Goal: Transaction & Acquisition: Obtain resource

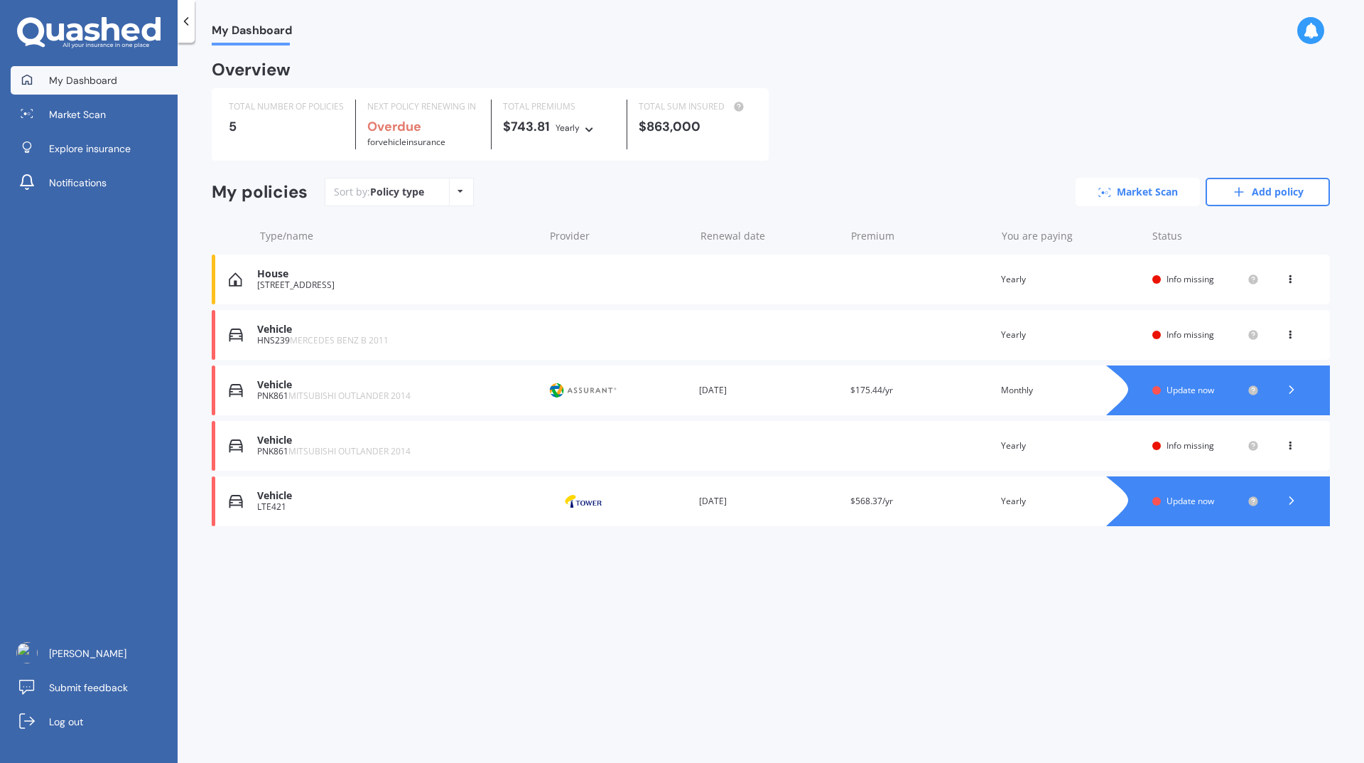
click at [1166, 192] on link "Market Scan" at bounding box center [1138, 192] width 124 height 28
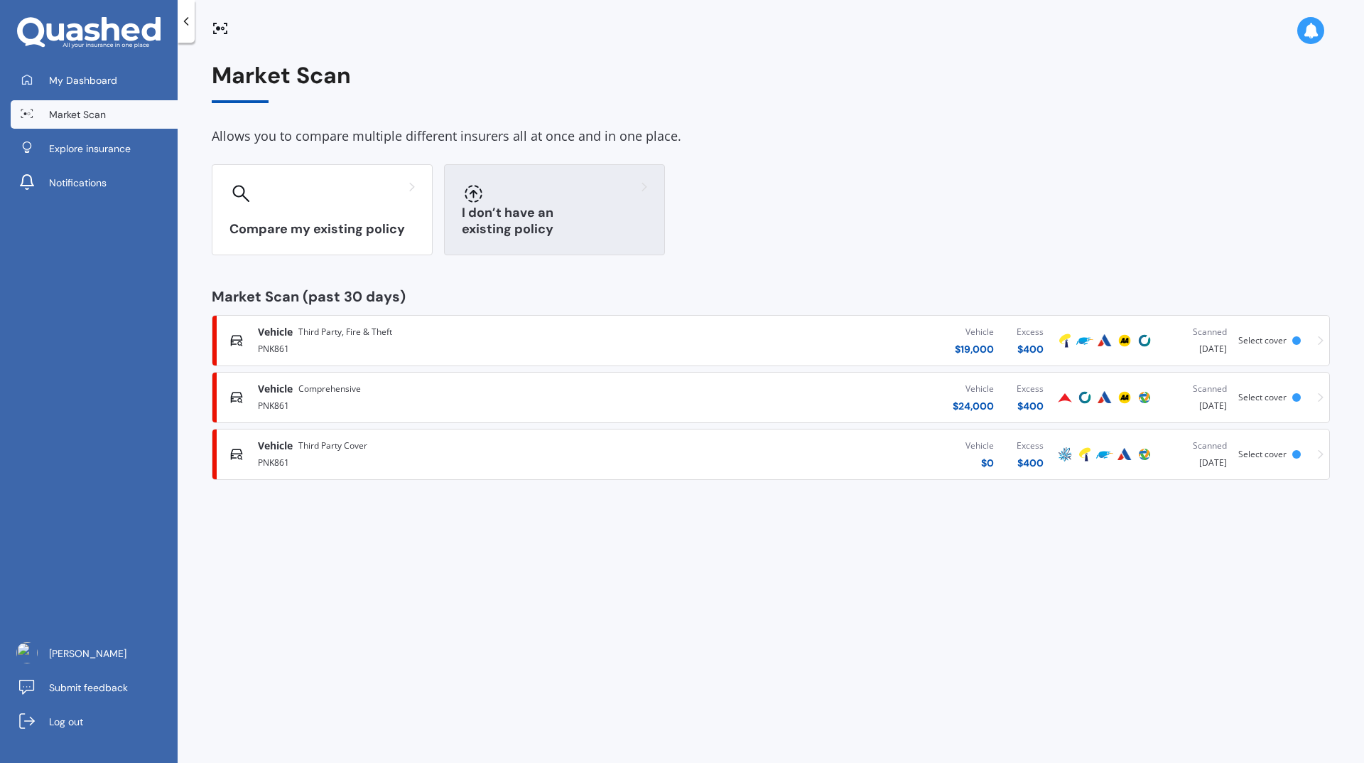
click at [618, 227] on h3 "I don’t have an existing policy" at bounding box center [554, 221] width 185 height 33
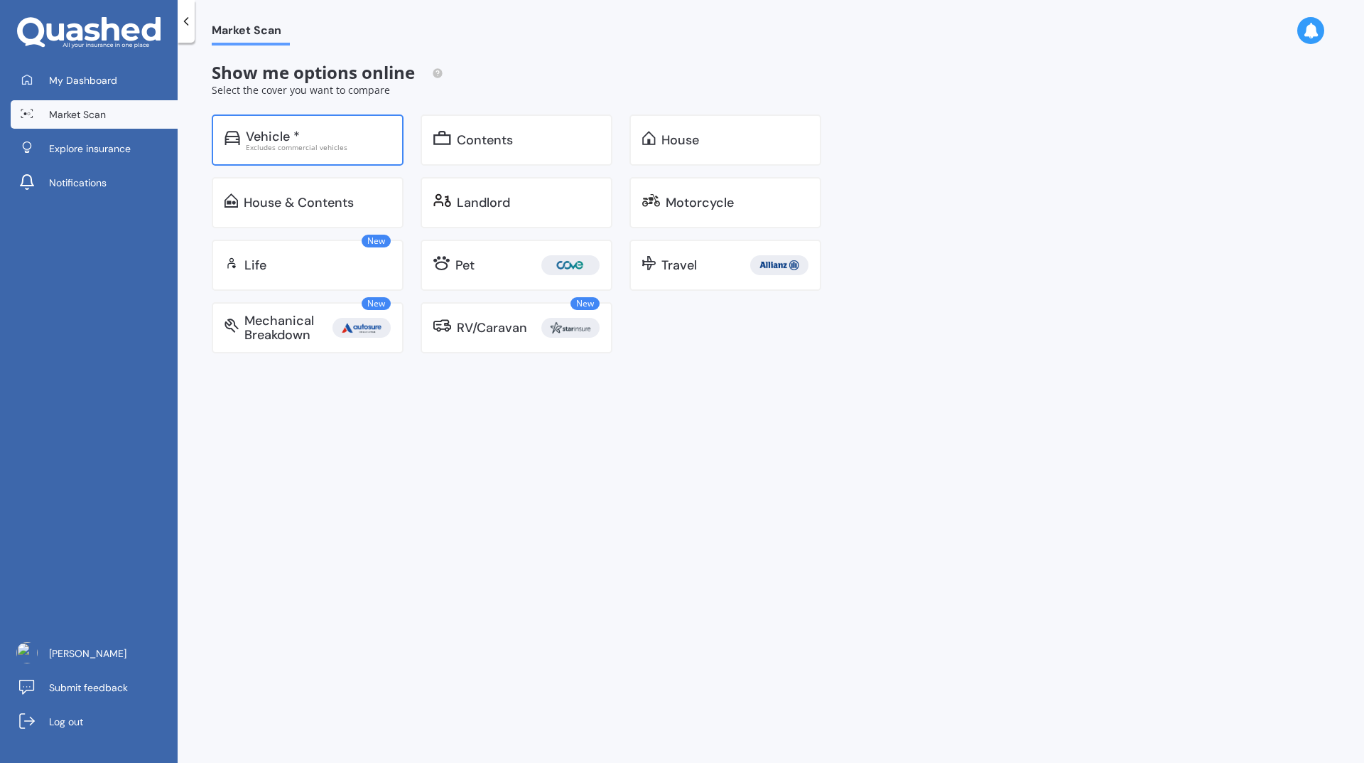
click at [339, 154] on div "Vehicle * Excludes commercial vehicles" at bounding box center [308, 139] width 192 height 51
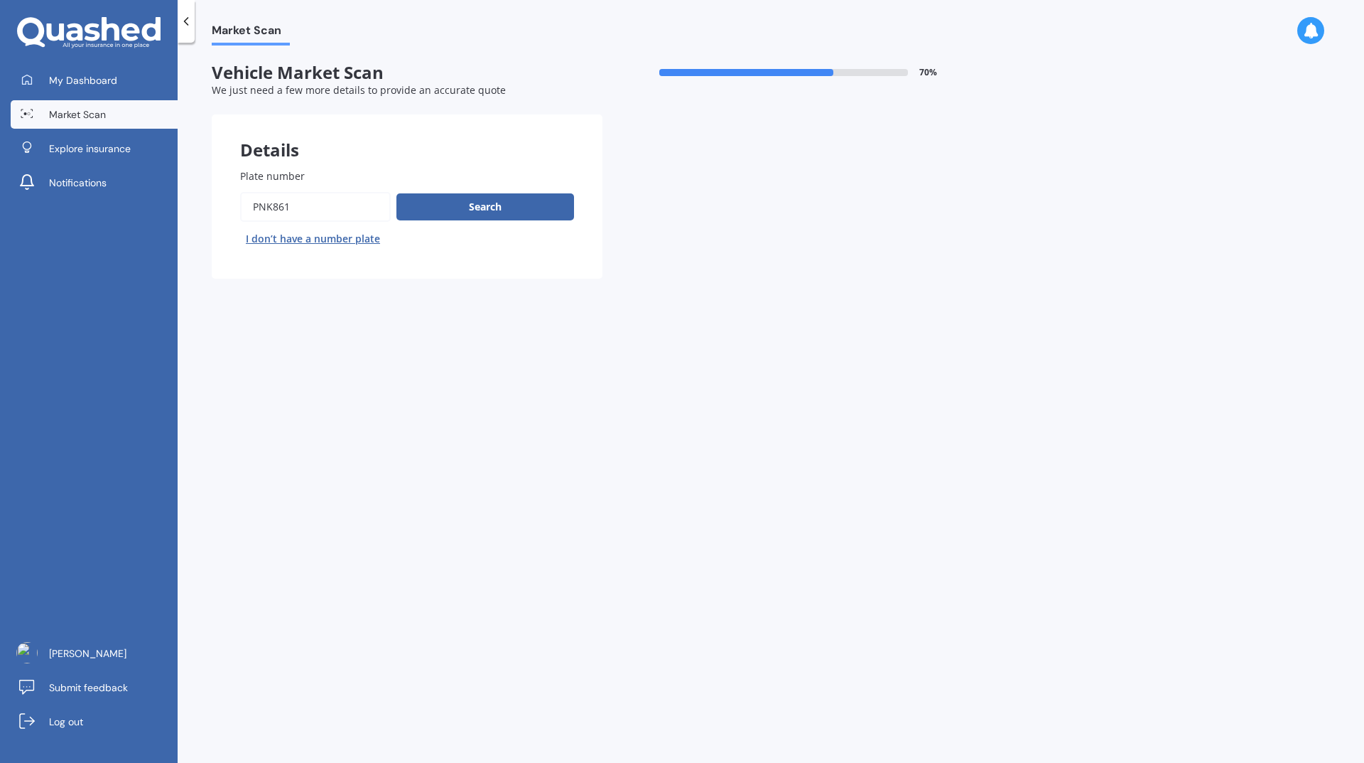
click at [357, 202] on input "Plate number" at bounding box center [315, 207] width 151 height 30
type input "P"
type input "RKL620"
click at [458, 206] on button "Search" at bounding box center [486, 206] width 178 height 27
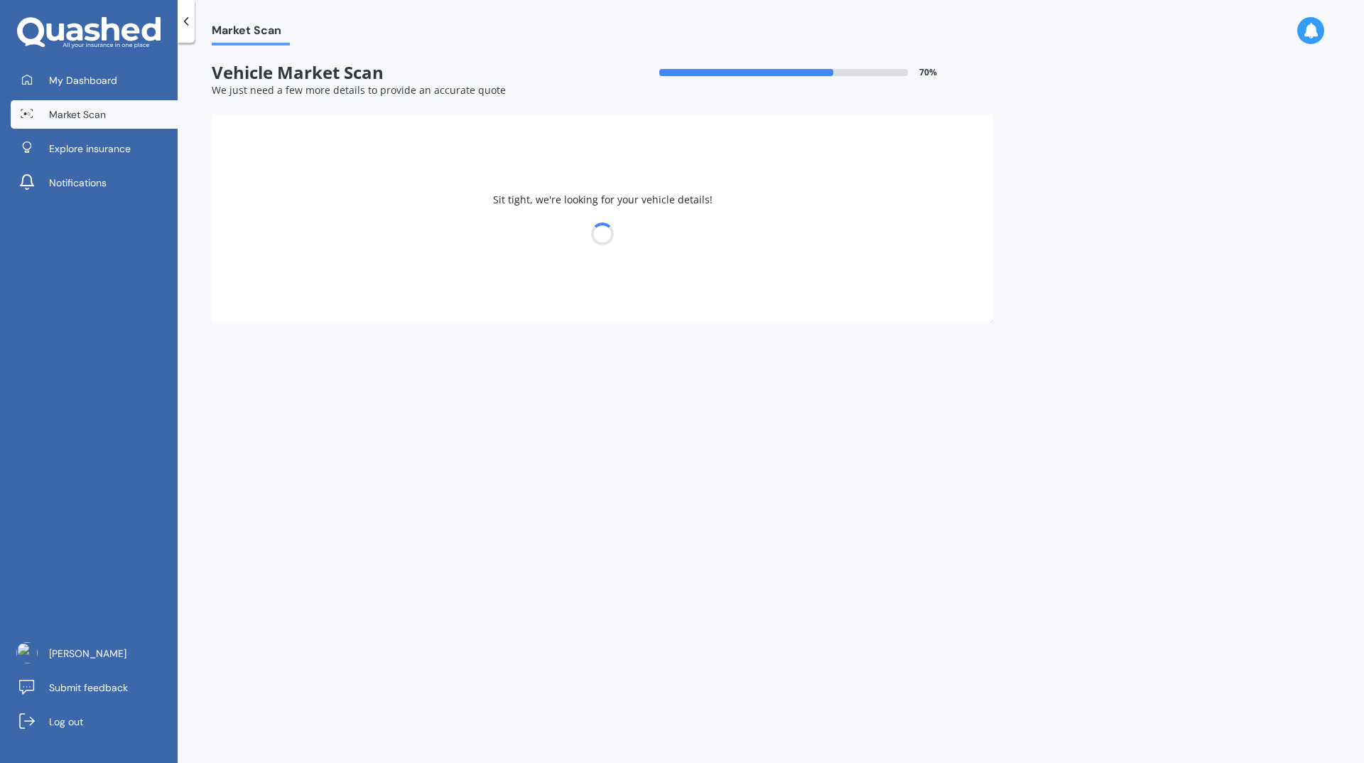
select select "05"
select select "01"
select select "1988"
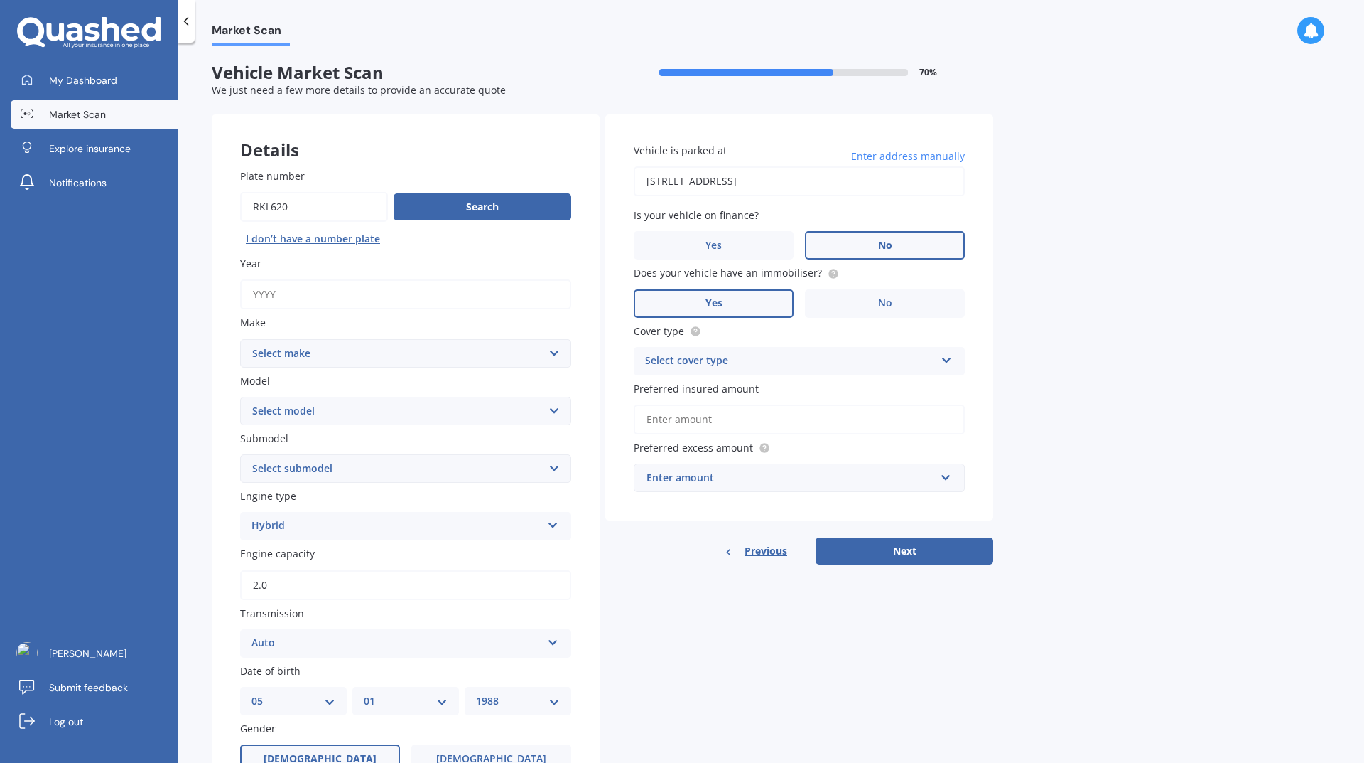
click at [434, 299] on input "Year" at bounding box center [405, 294] width 331 height 30
type input "2019"
click at [409, 353] on select "Select make AC ALFA ROMEO ASTON MARTIN AUDI AUSTIN BEDFORD Bentley BMW BYD CADI…" at bounding box center [405, 353] width 331 height 28
click at [330, 350] on select "Select make AC ALFA ROMEO ASTON MARTIN AUDI AUSTIN BEDFORD Bentley BMW BYD CADI…" at bounding box center [405, 353] width 331 height 28
select select "NISSAN"
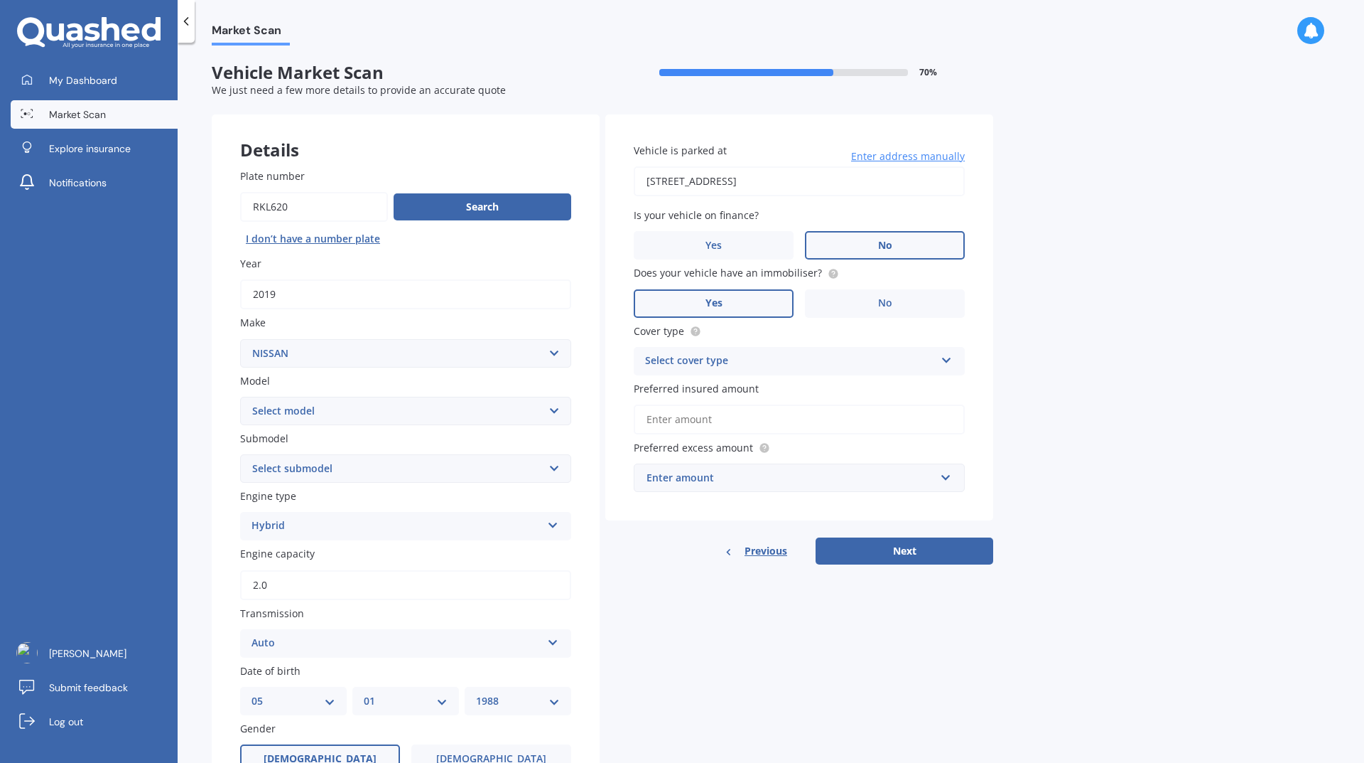
click at [240, 339] on select "Select make AC ALFA ROMEO ASTON MARTIN AUDI AUSTIN BEDFORD Bentley BMW BYD CADI…" at bounding box center [405, 353] width 331 height 28
click at [382, 401] on select "Select model Country Star" at bounding box center [405, 411] width 331 height 28
select select "LEAF"
click at [240, 397] on select "Select model 1200 180SX 200SX 300ZX 350Z 370Z Ad Altima ARIYA Atlas Avenir Basa…" at bounding box center [405, 411] width 331 height 28
click at [190, 488] on div "Market Scan Vehicle Market Scan 70 % We just need a few more details to provide…" at bounding box center [771, 405] width 1187 height 720
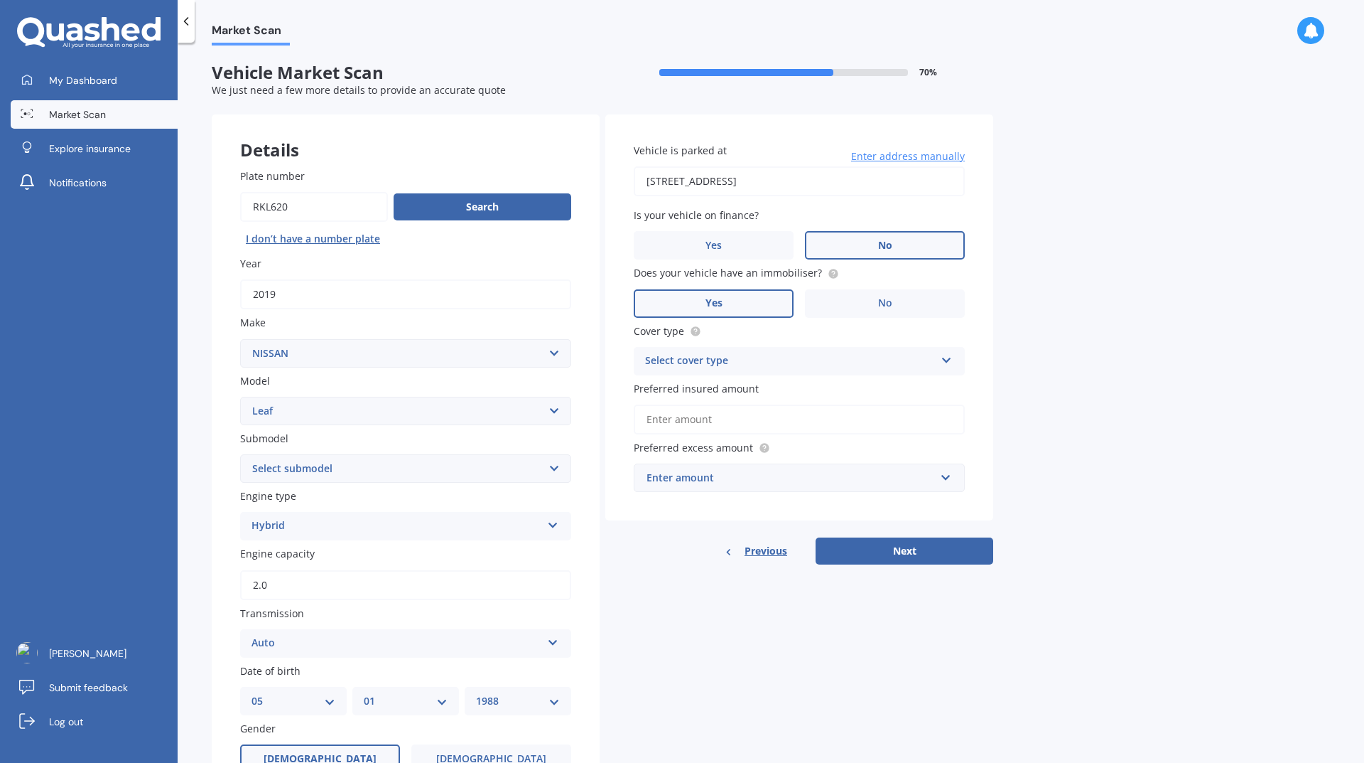
click at [440, 519] on div "Hybrid" at bounding box center [397, 525] width 290 height 17
click at [421, 600] on div "EV" at bounding box center [406, 605] width 330 height 26
click at [650, 612] on div "Details Plate number Search I don’t have a number plate Year [DATE] Make Select…" at bounding box center [603, 544] width 782 height 860
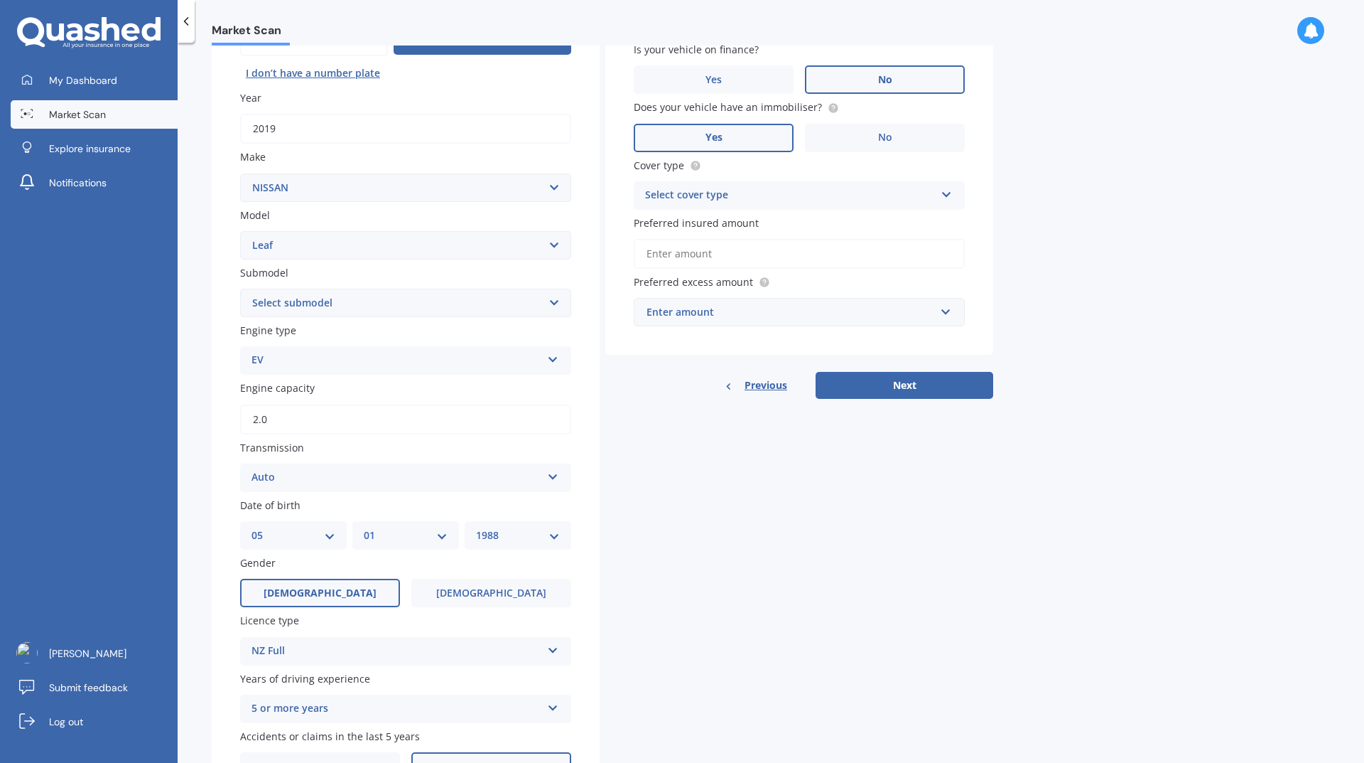
drag, startPoint x: 330, startPoint y: 426, endPoint x: 187, endPoint y: 426, distance: 143.6
click at [187, 426] on div "Market Scan Vehicle Market Scan 70 % We just need a few more details to provide…" at bounding box center [771, 405] width 1187 height 720
type input "2.0"
click at [645, 455] on div "Details Plate number Search I don’t have a number plate Year [DATE] Make Select…" at bounding box center [603, 379] width 782 height 860
click at [431, 478] on div "Auto" at bounding box center [397, 477] width 290 height 17
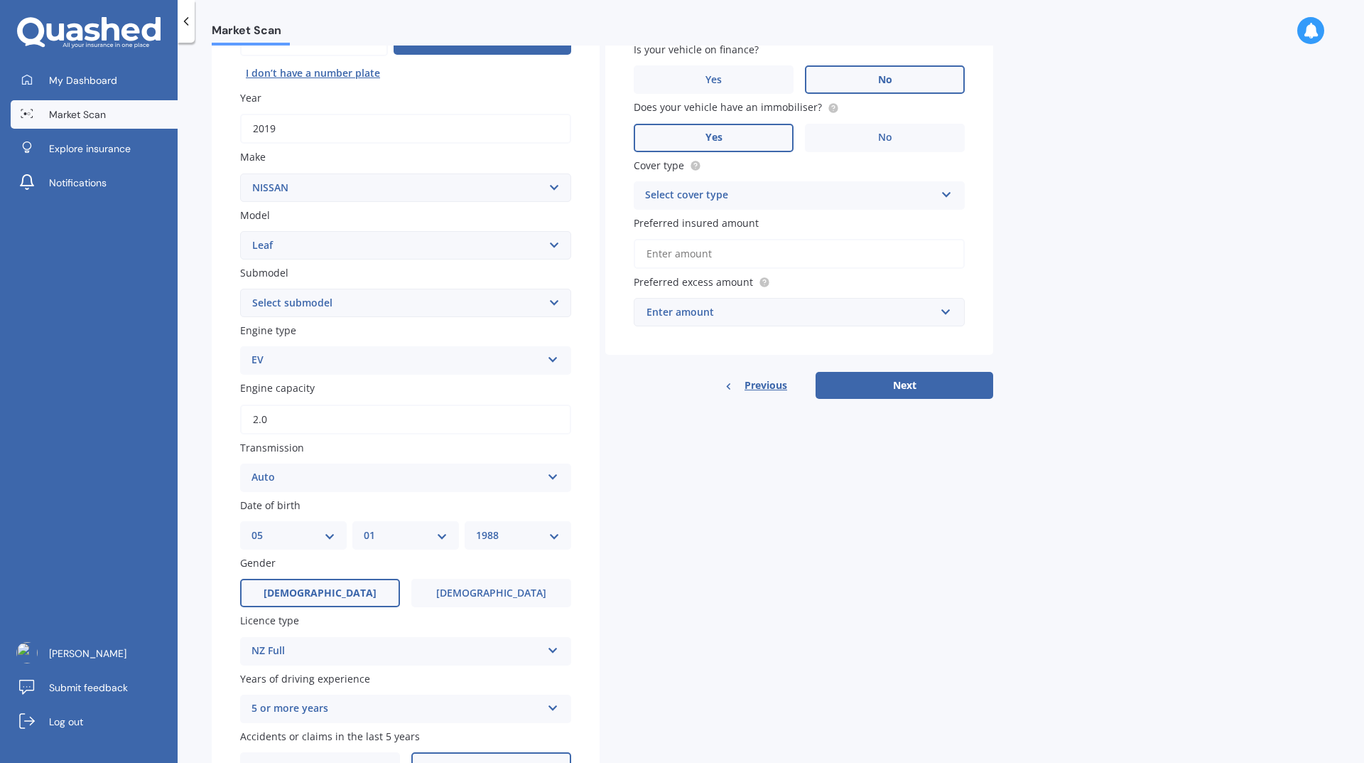
click at [786, 533] on div "Details Plate number Search I don’t have a number plate Year [DATE] Make Select…" at bounding box center [603, 379] width 782 height 860
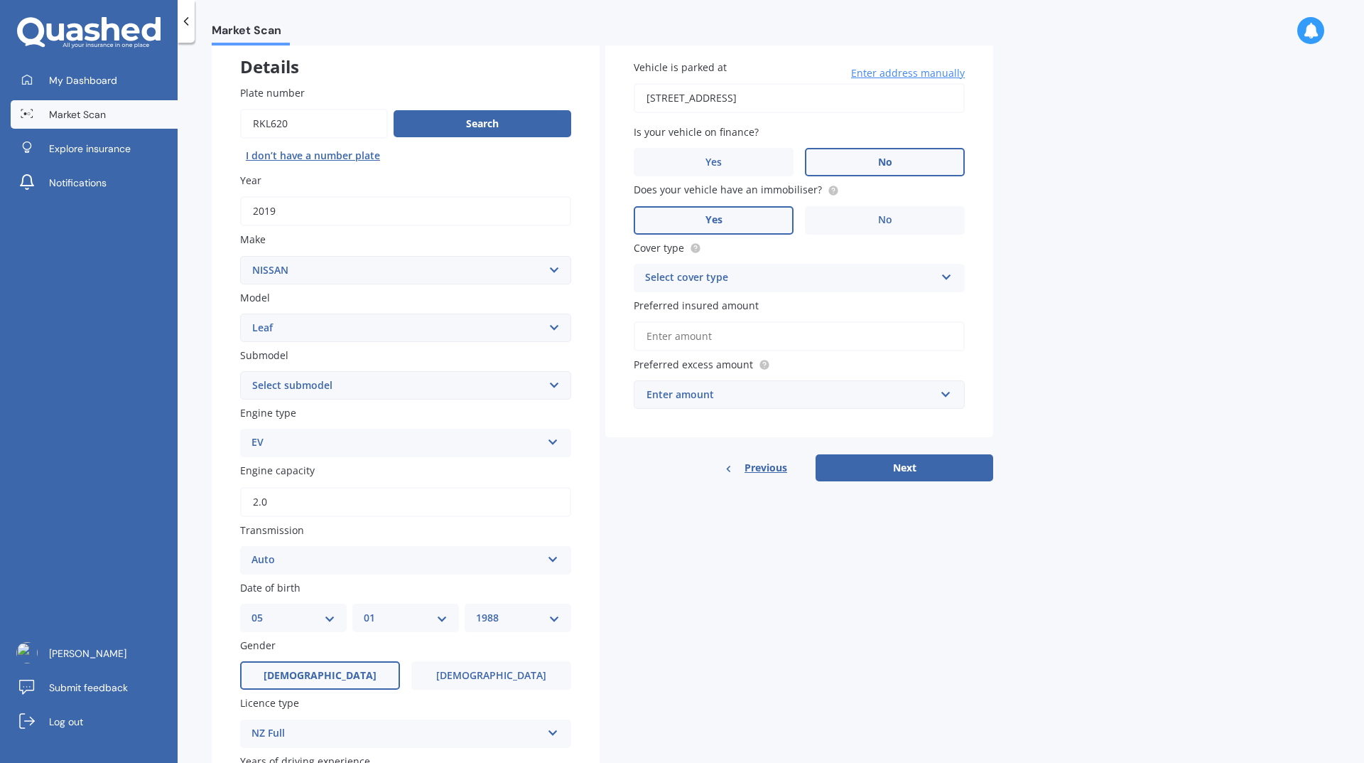
scroll to position [0, 0]
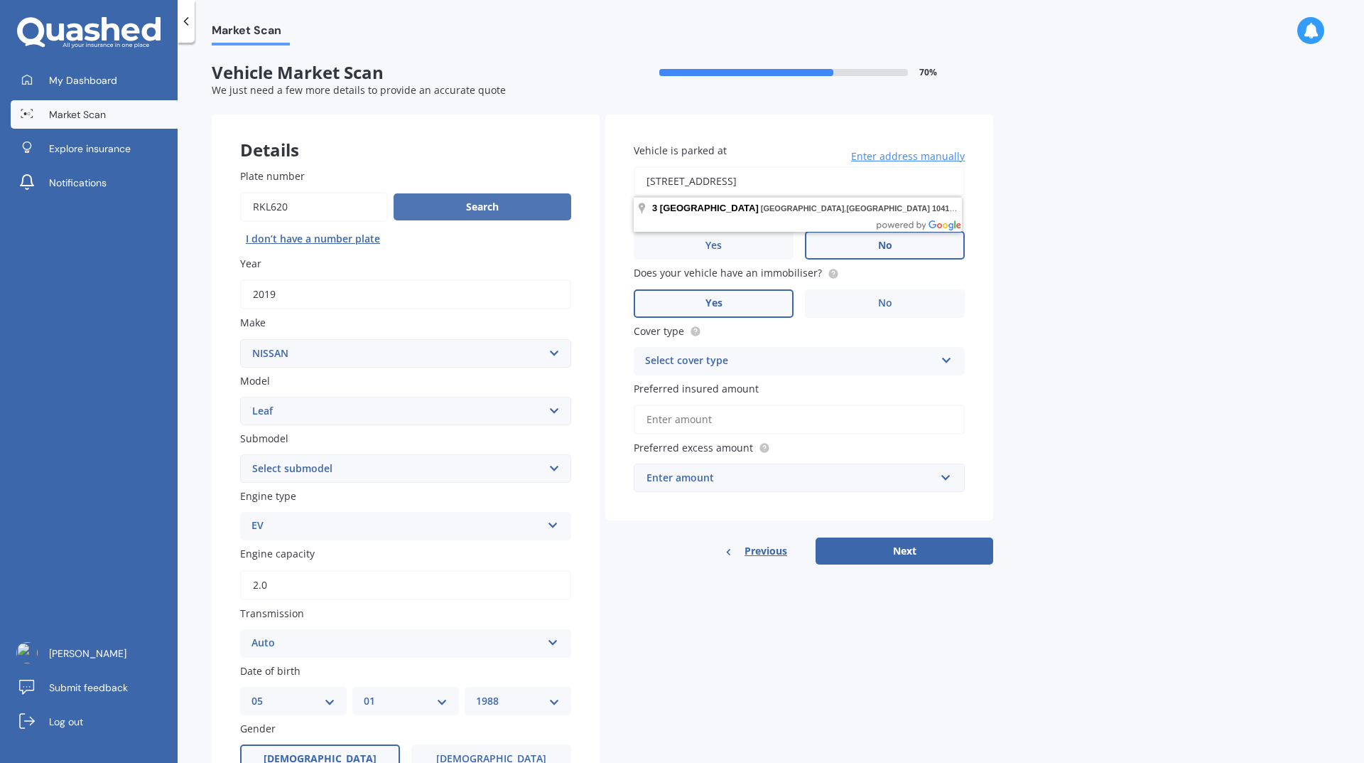
drag, startPoint x: 910, startPoint y: 185, endPoint x: 552, endPoint y: 210, distance: 358.4
click at [552, 210] on div "Details Plate number Search I don’t have a number plate Year [DATE] Make Select…" at bounding box center [603, 544] width 782 height 860
type input "[STREET_ADDRESS]"
click at [815, 362] on div "Select cover type" at bounding box center [790, 360] width 290 height 17
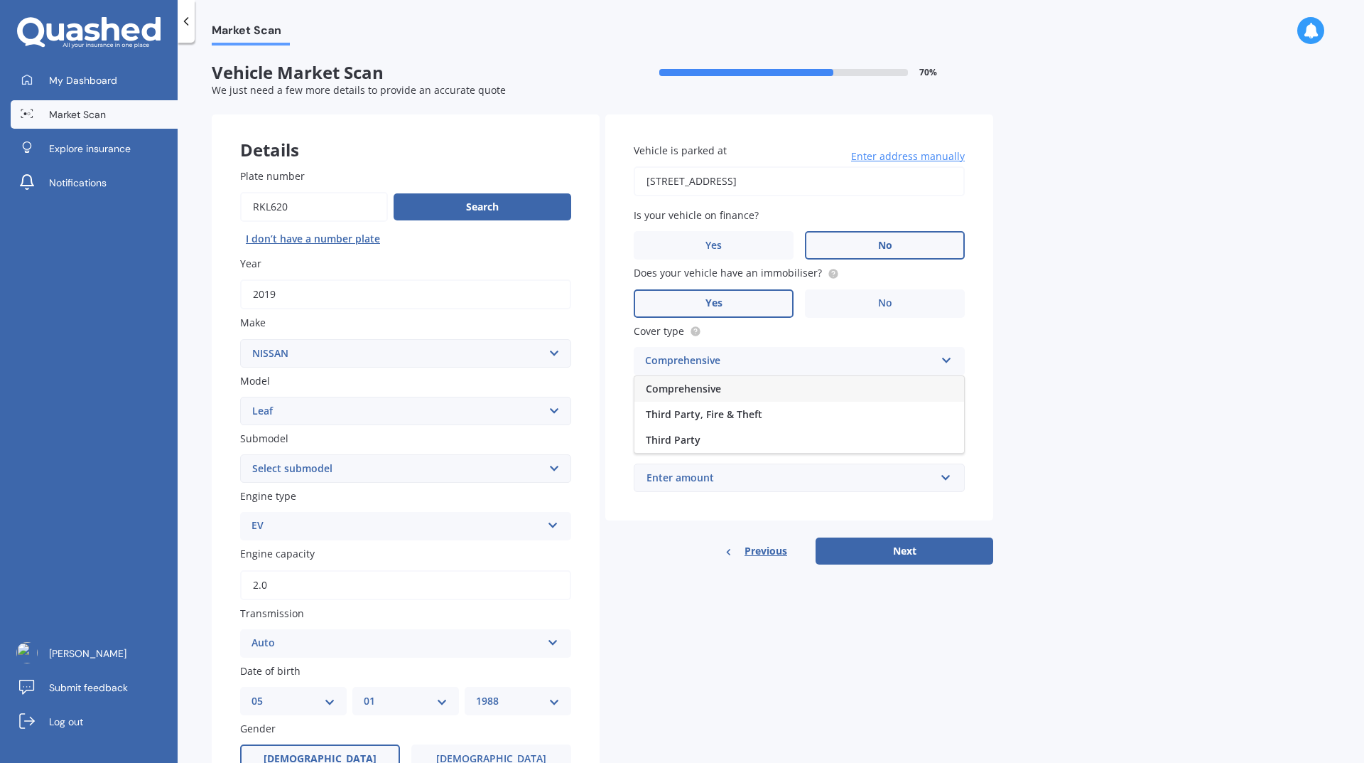
click at [805, 393] on div "Comprehensive" at bounding box center [800, 389] width 330 height 26
click at [875, 545] on button "Next" at bounding box center [905, 550] width 178 height 27
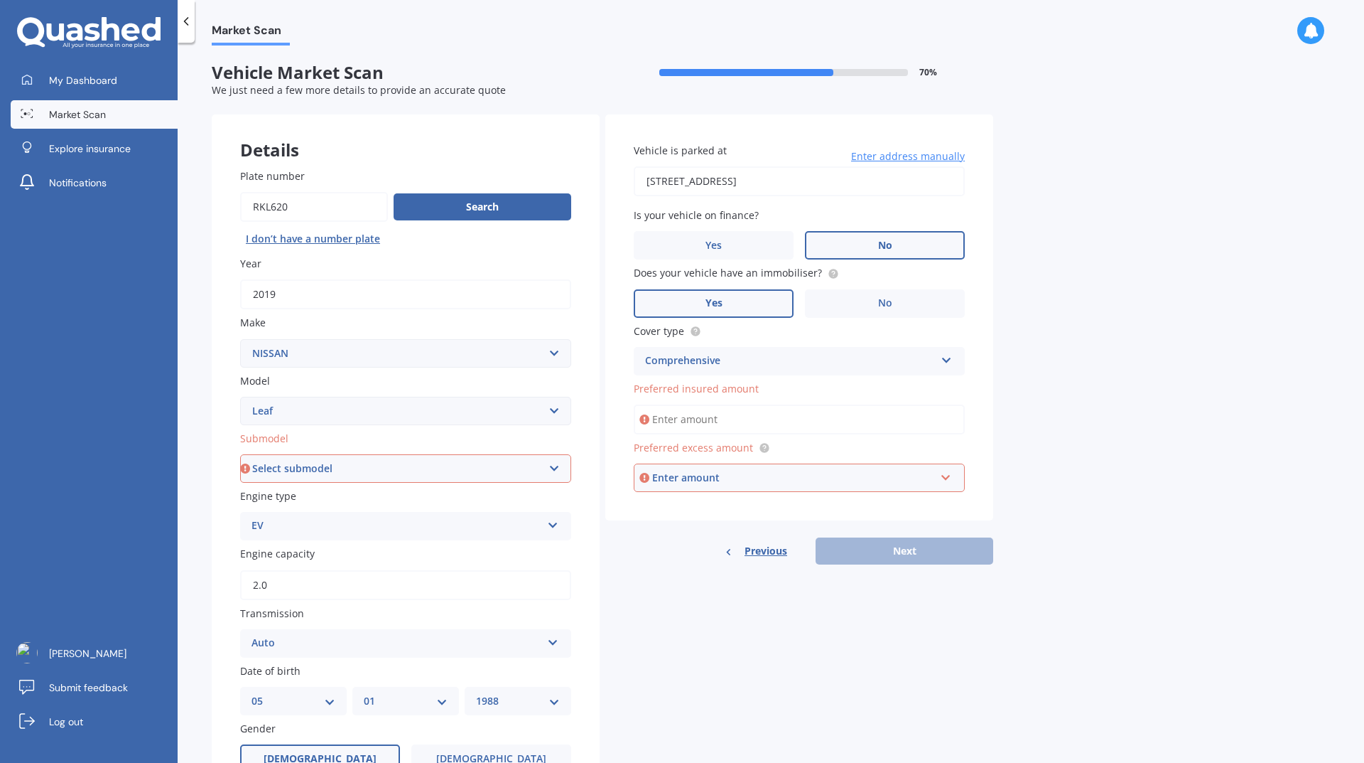
click at [379, 474] on select "Select submodel EV Hybrid" at bounding box center [405, 468] width 331 height 28
select select "EV"
click at [240, 454] on select "Select submodel EV Hybrid" at bounding box center [405, 468] width 331 height 28
click at [748, 407] on input "Preferred insured amount" at bounding box center [799, 419] width 331 height 30
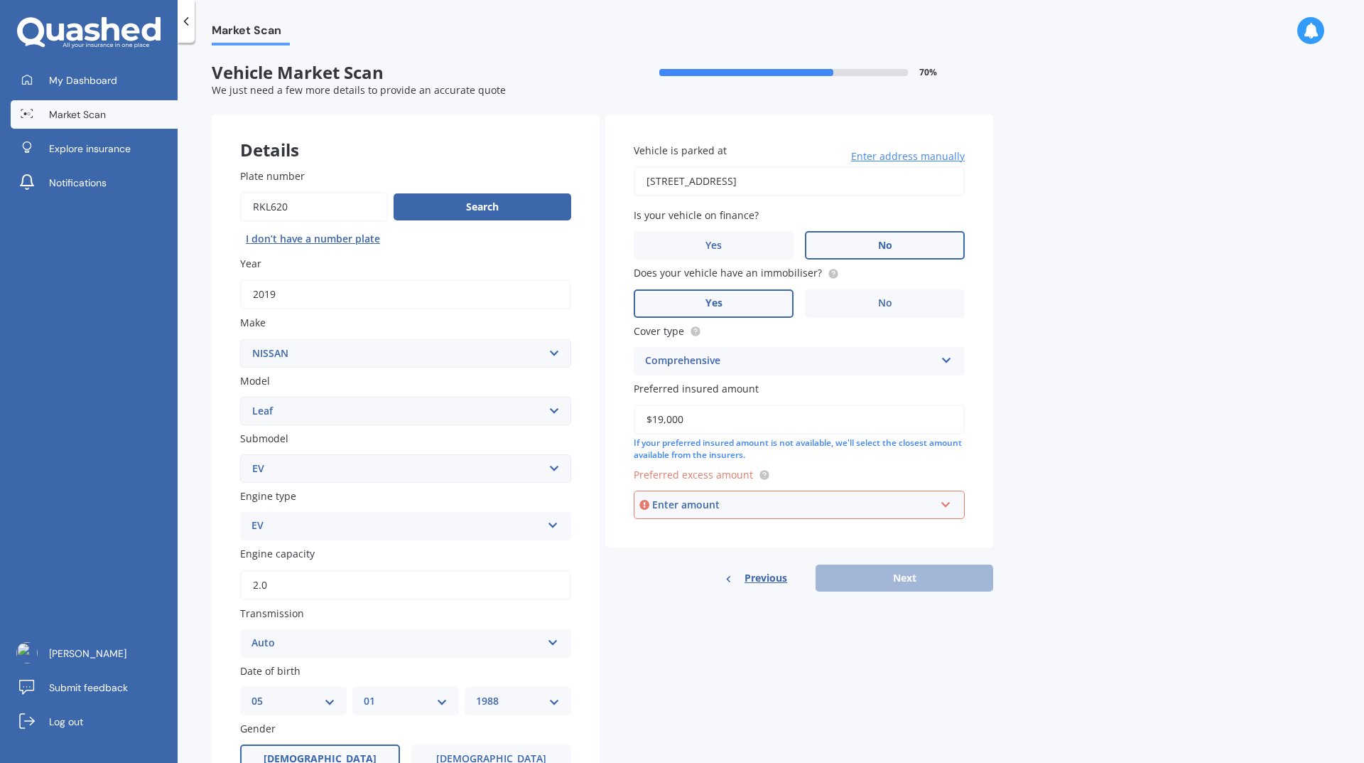
click at [663, 419] on input "$19,000" at bounding box center [799, 419] width 331 height 30
type input "$15,000"
click at [1097, 456] on div "Market Scan Vehicle Market Scan 70 % We just need a few more details to provide…" at bounding box center [771, 405] width 1187 height 720
click at [813, 511] on div "Enter amount" at bounding box center [793, 505] width 283 height 16
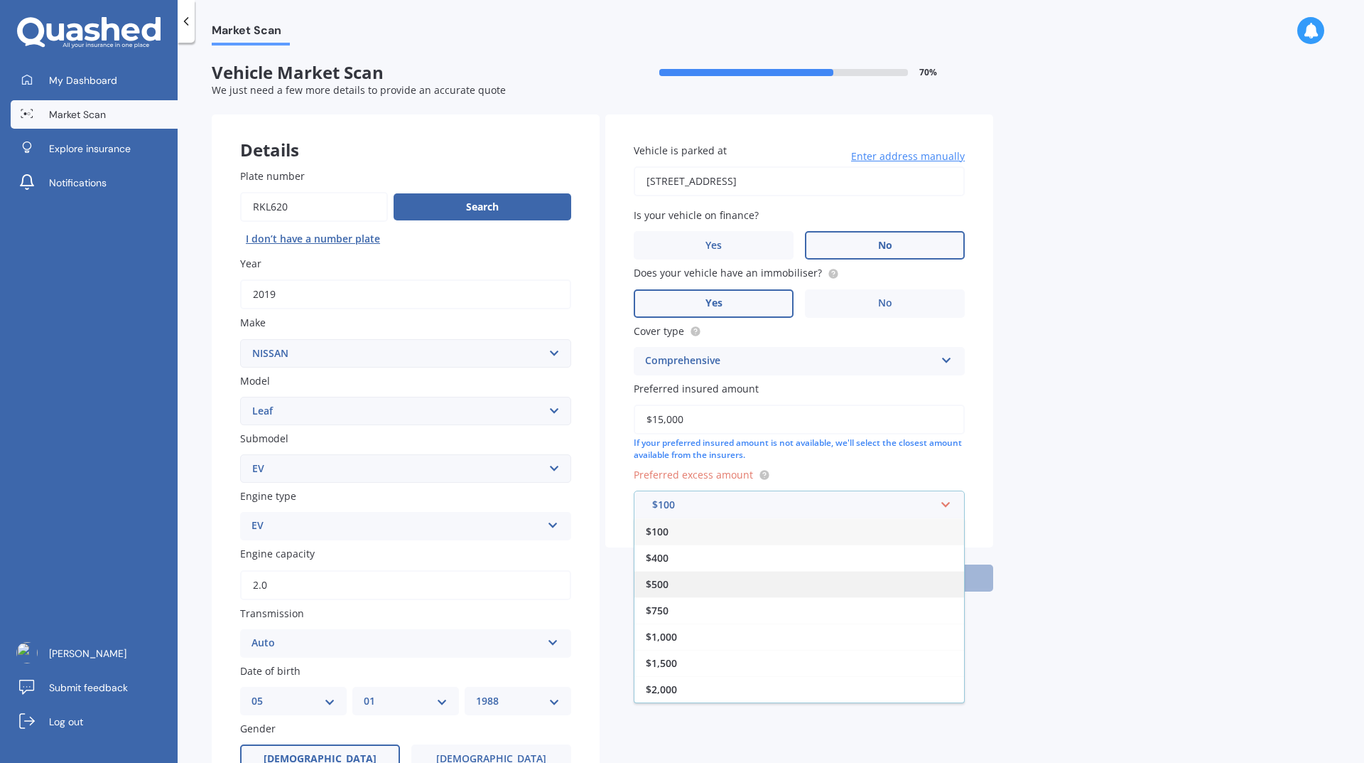
click at [790, 582] on div "$500" at bounding box center [800, 584] width 330 height 26
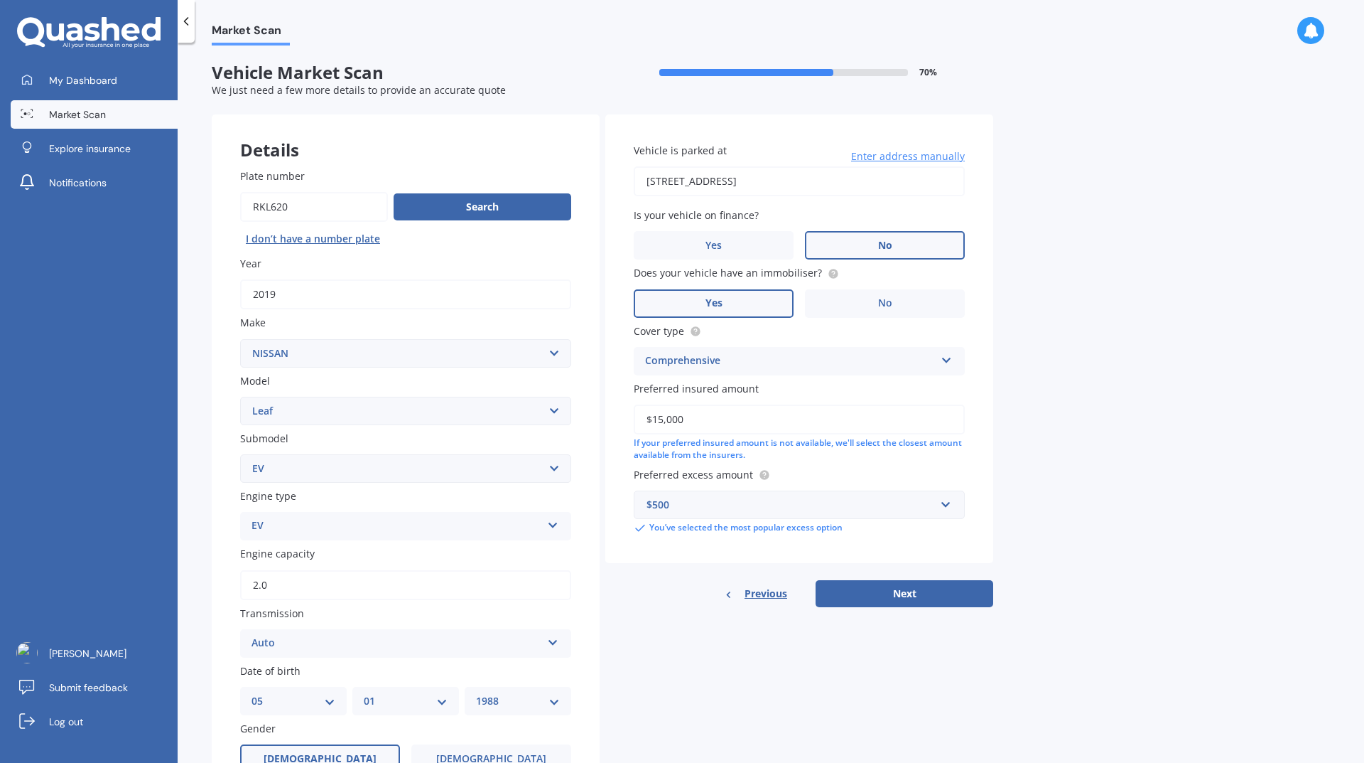
click at [926, 505] on div "$500" at bounding box center [791, 505] width 289 height 16
click at [1136, 502] on div "Market Scan Vehicle Market Scan 70 % We just need a few more details to provide…" at bounding box center [771, 405] width 1187 height 720
click at [954, 583] on button "Next" at bounding box center [905, 593] width 178 height 27
select select "05"
select select "01"
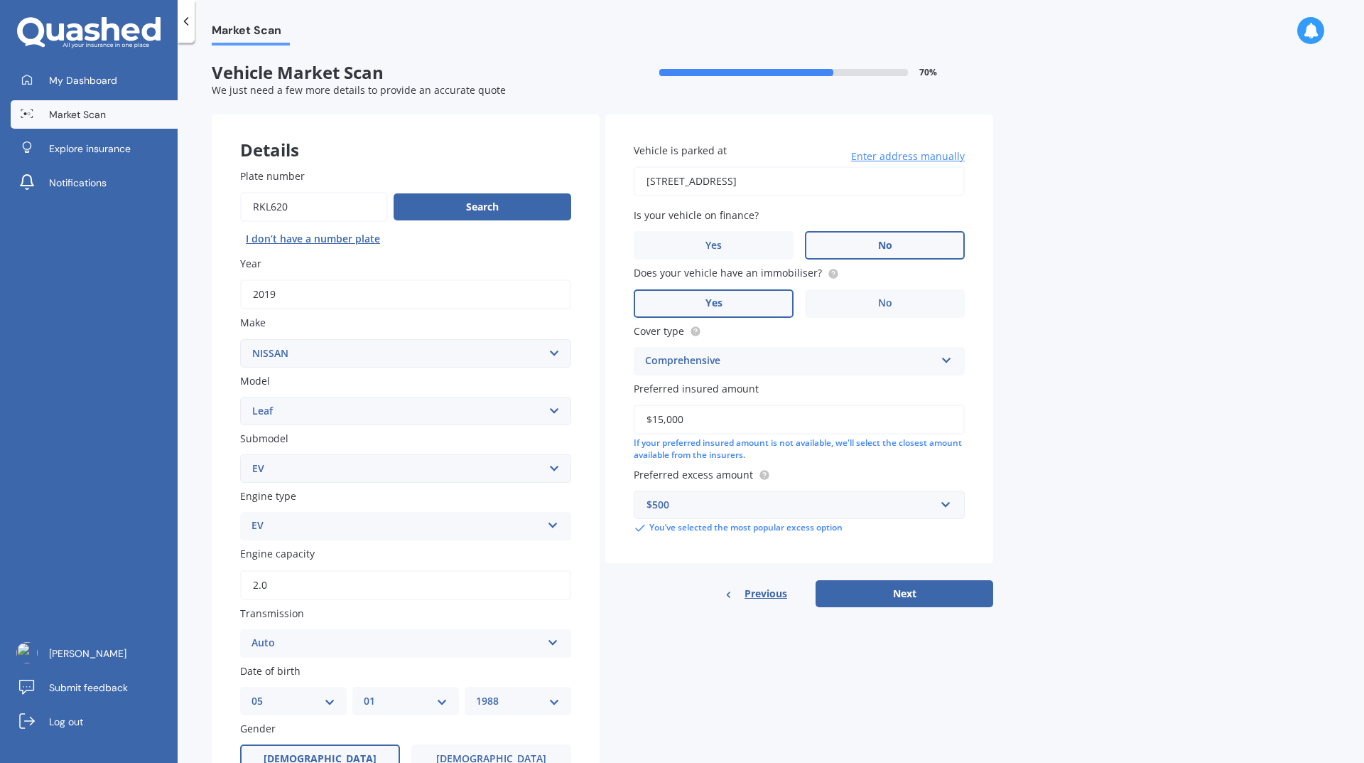
select select "1988"
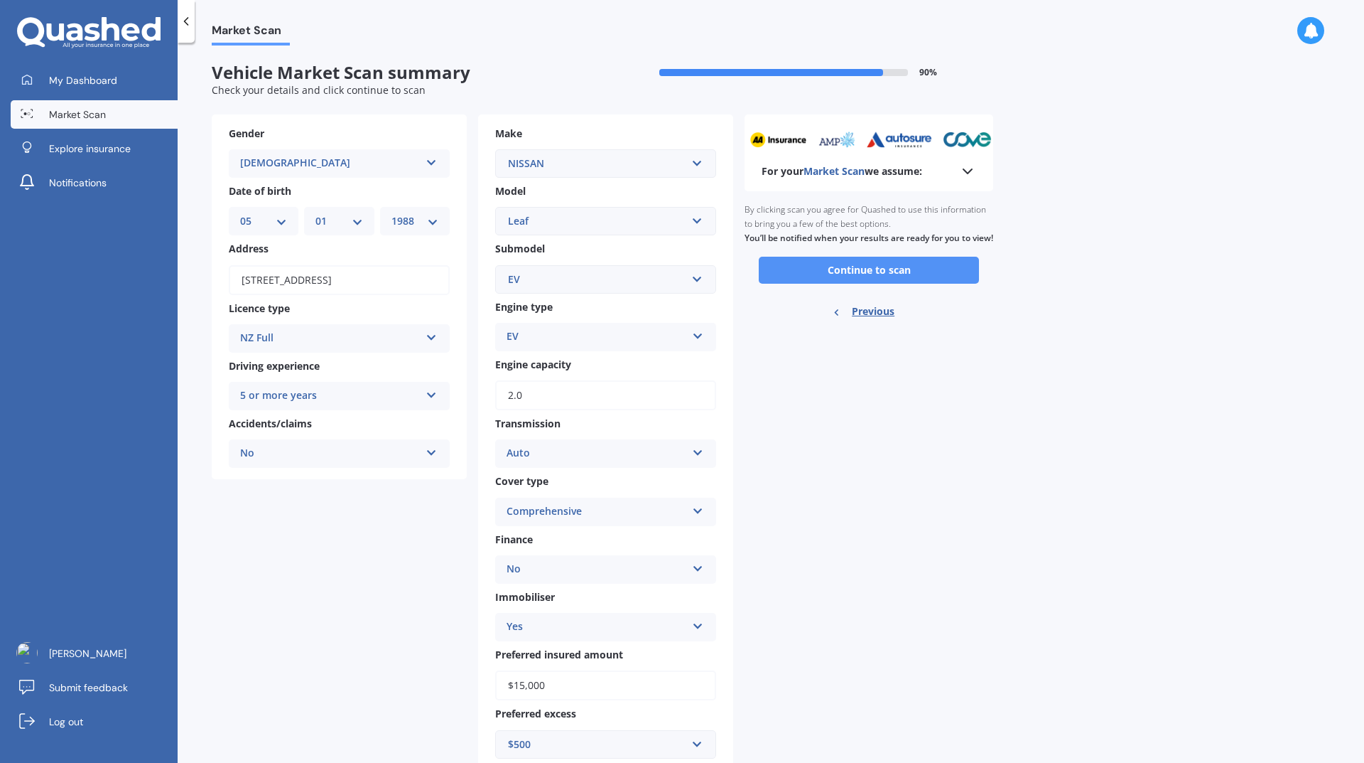
click at [922, 284] on button "Continue to scan" at bounding box center [869, 270] width 220 height 27
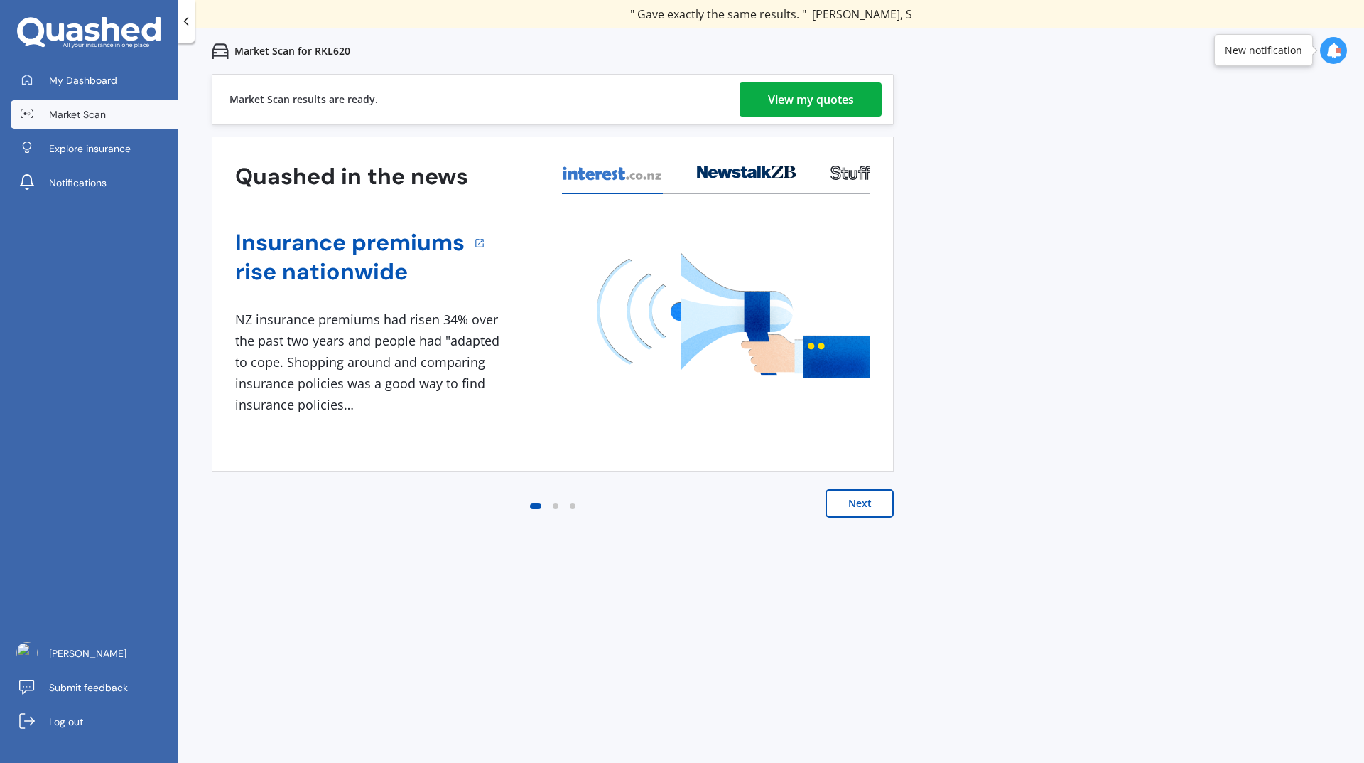
click at [805, 104] on div "View my quotes" at bounding box center [811, 99] width 86 height 34
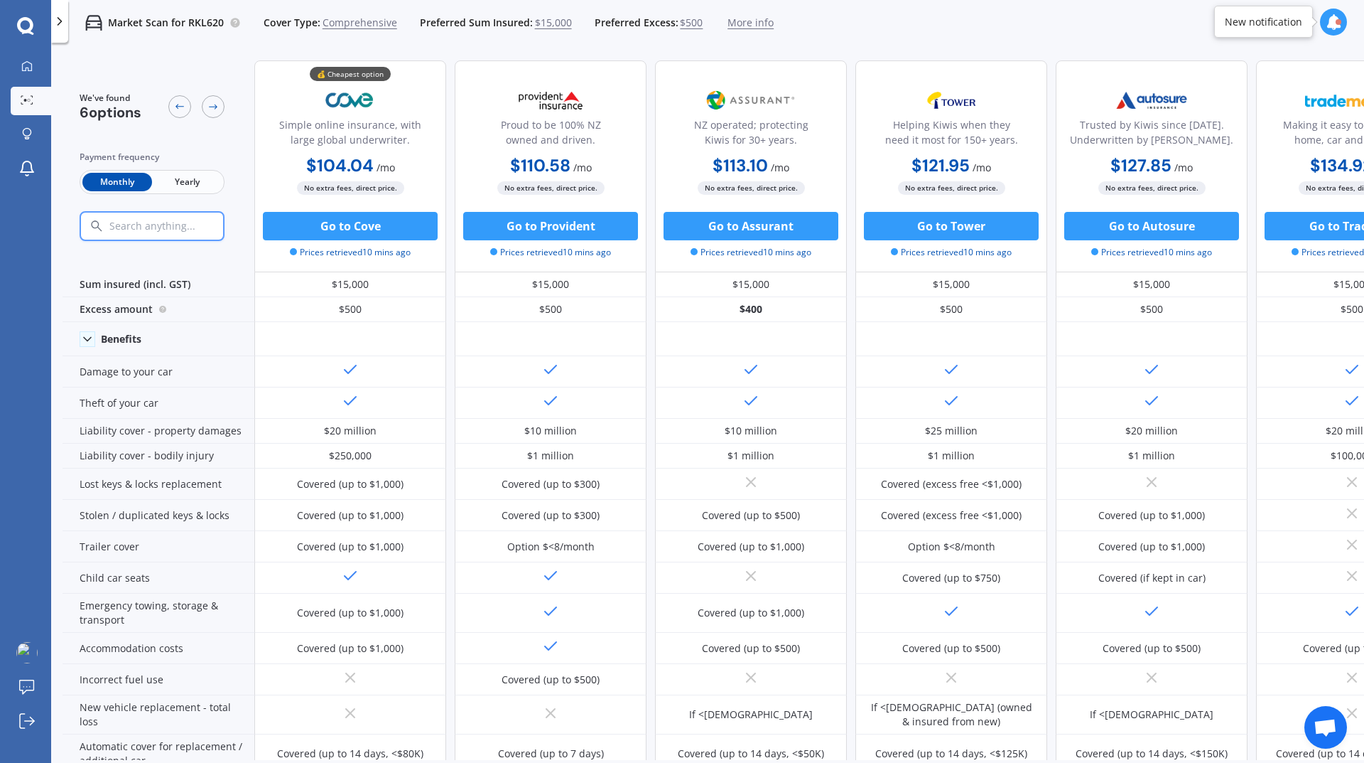
click at [1331, 26] on icon at bounding box center [1334, 22] width 16 height 16
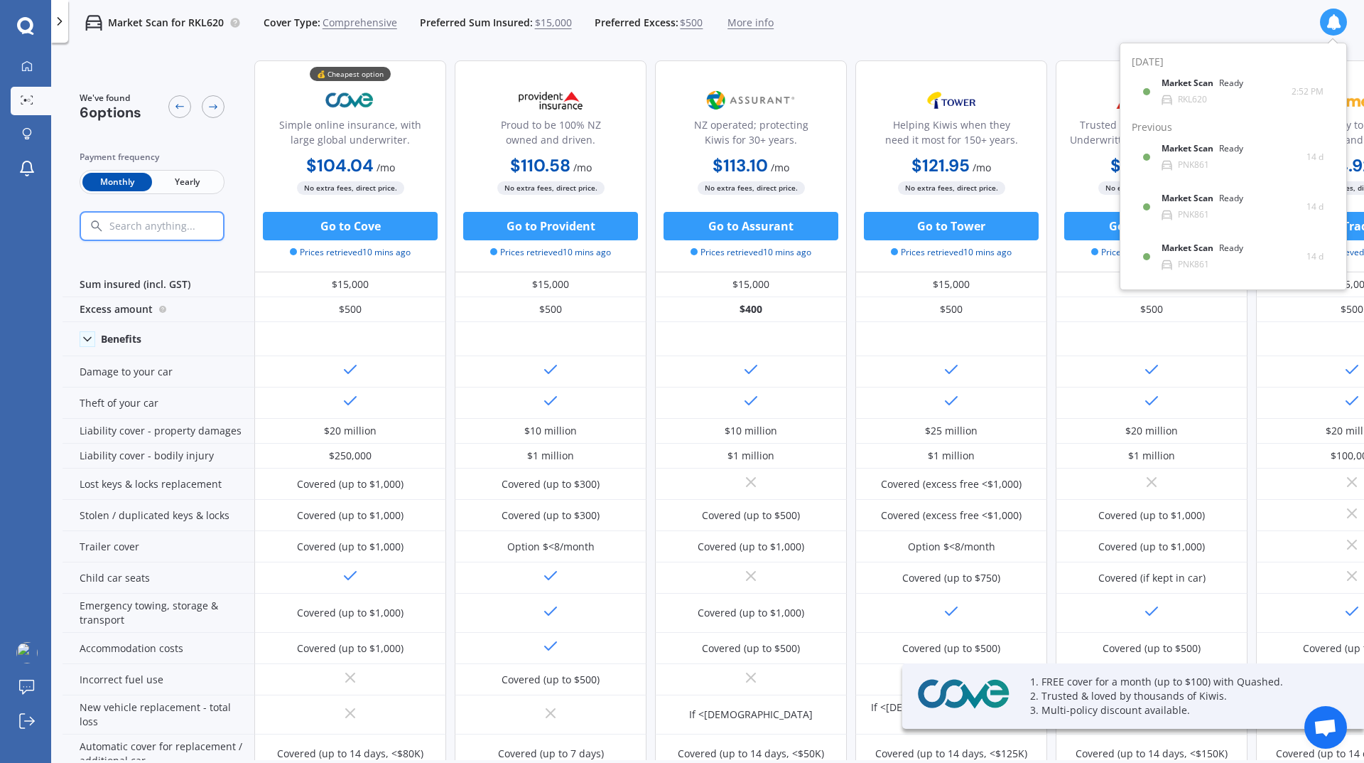
click at [983, 21] on div "Market Scan for RKL620 Cover Type: Comprehensive Preferred Sum Insured: $15,000…" at bounding box center [707, 22] width 1313 height 45
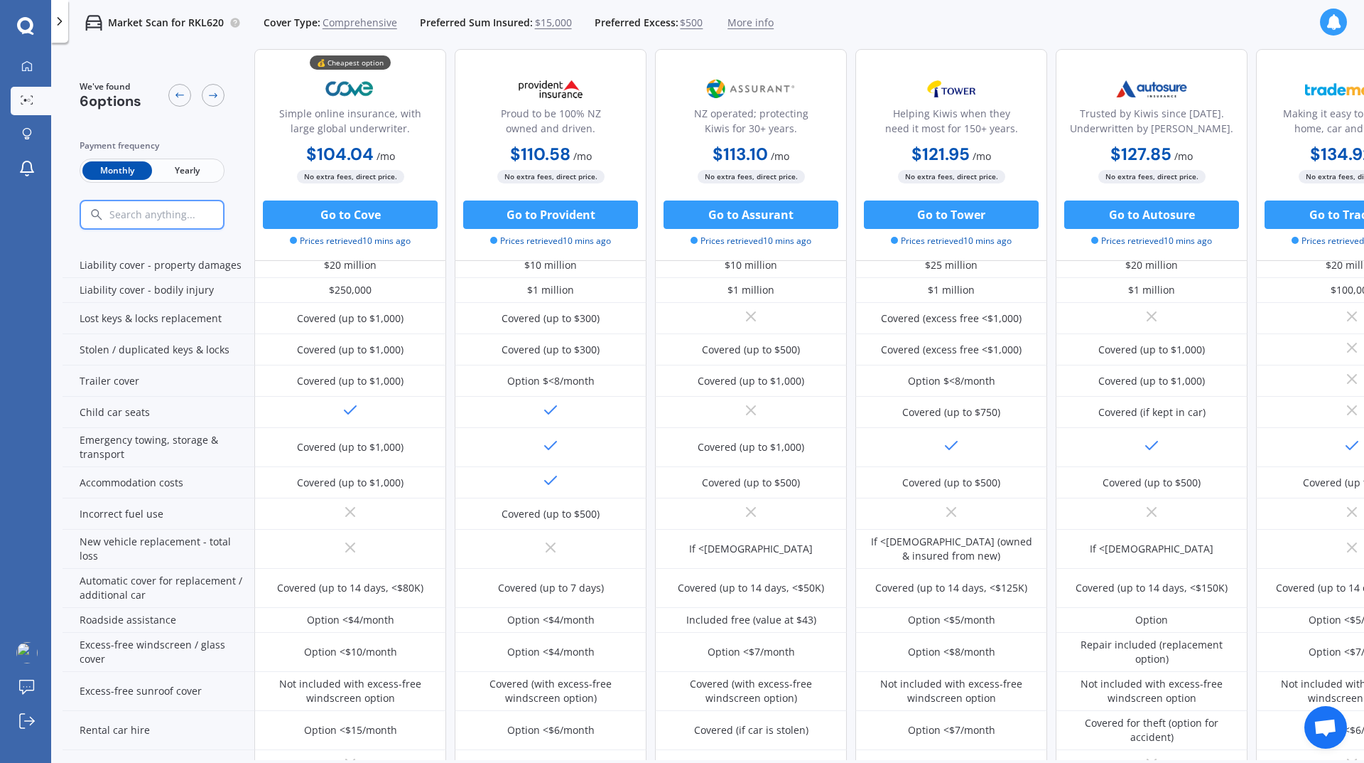
scroll to position [166, 91]
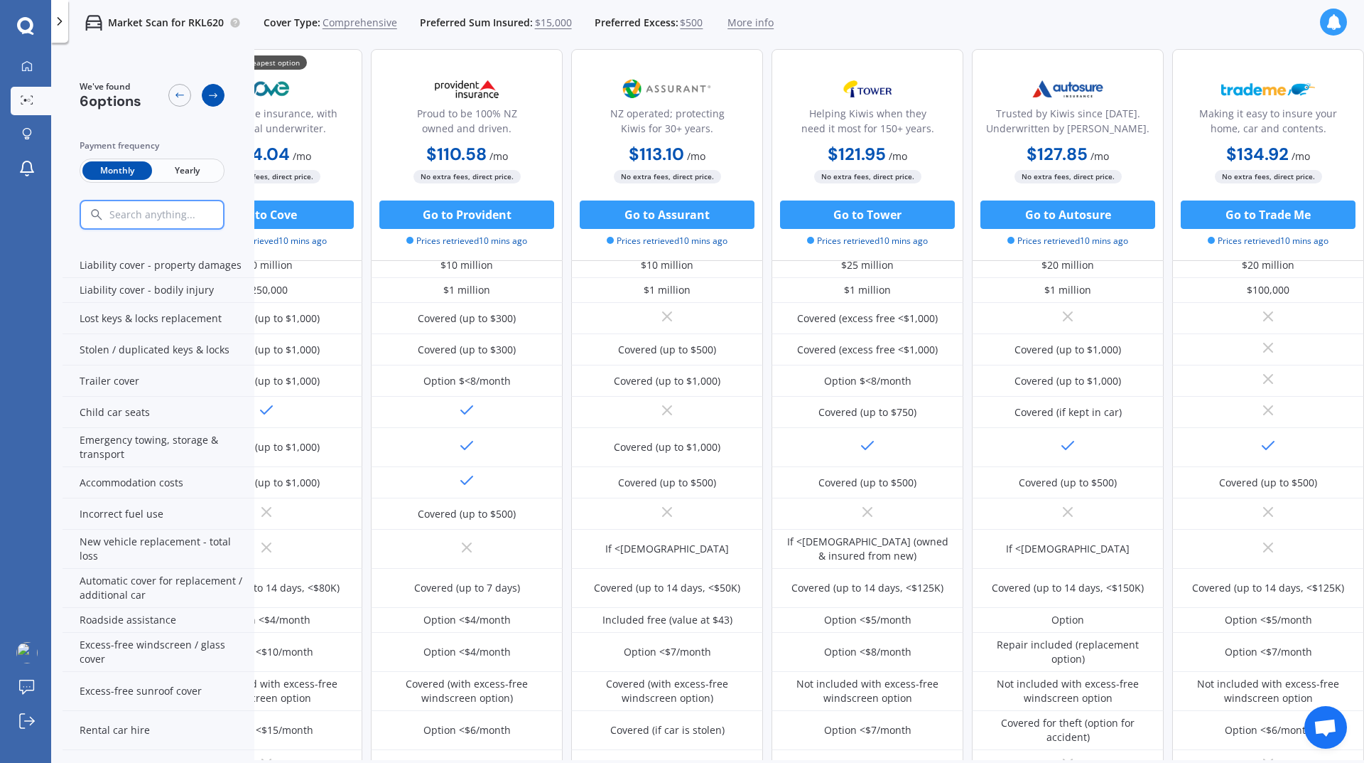
click at [208, 95] on icon at bounding box center [213, 95] width 11 height 11
click at [188, 93] on div at bounding box center [179, 95] width 23 height 23
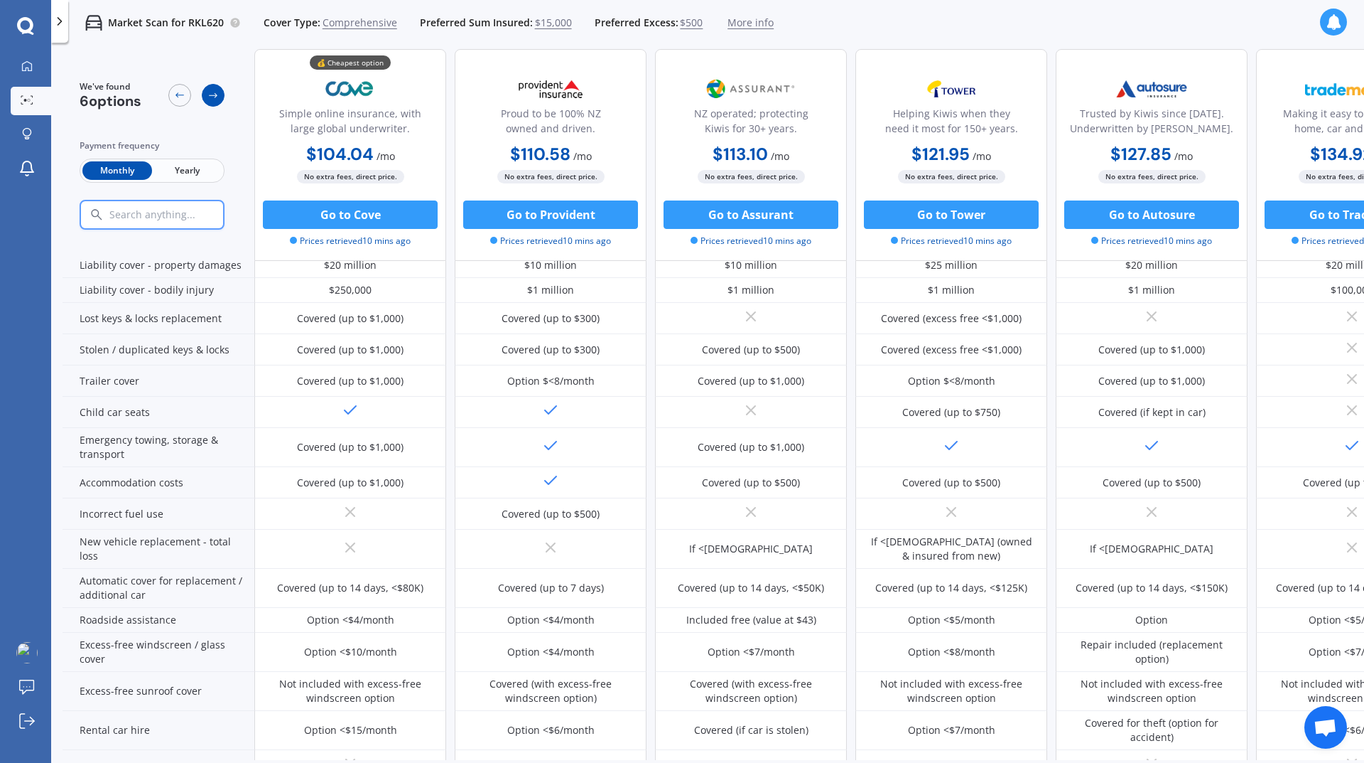
click at [212, 97] on icon at bounding box center [213, 95] width 11 height 11
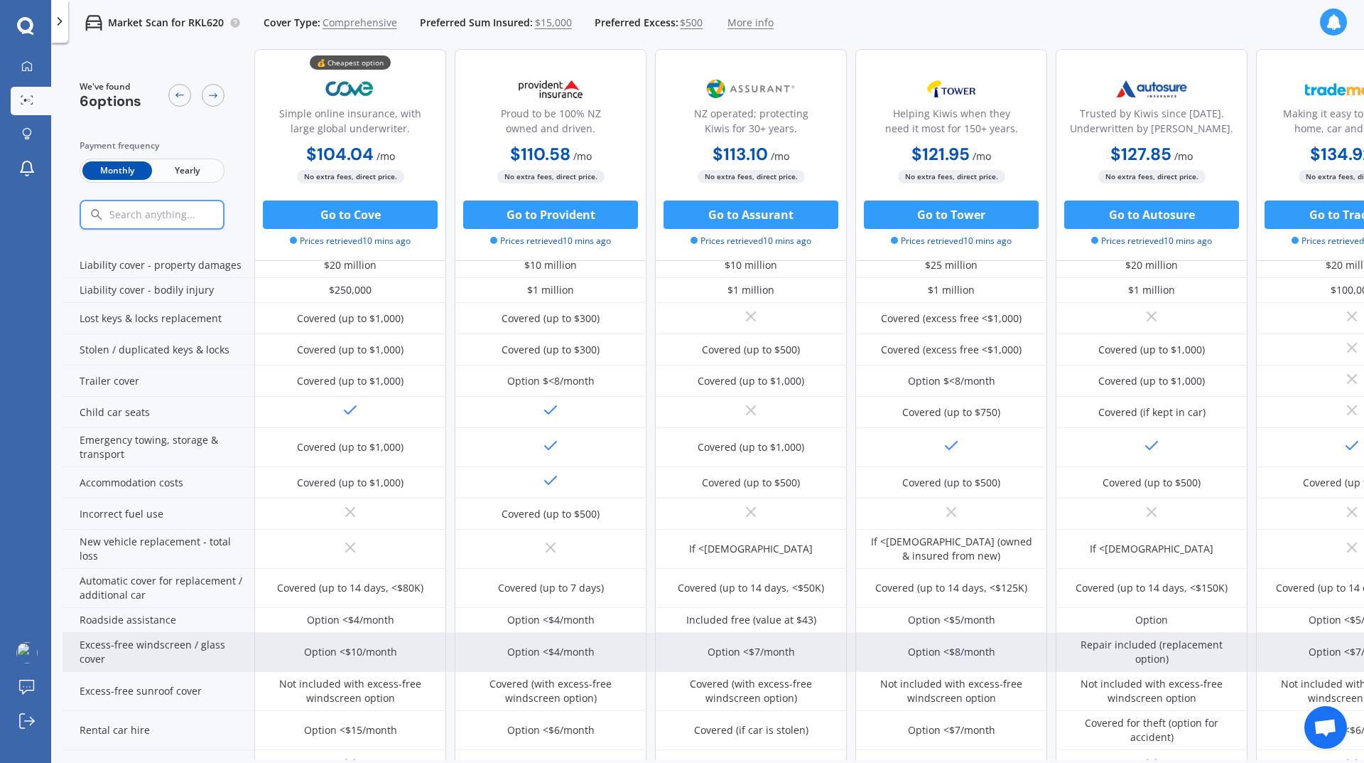
scroll to position [497, 0]
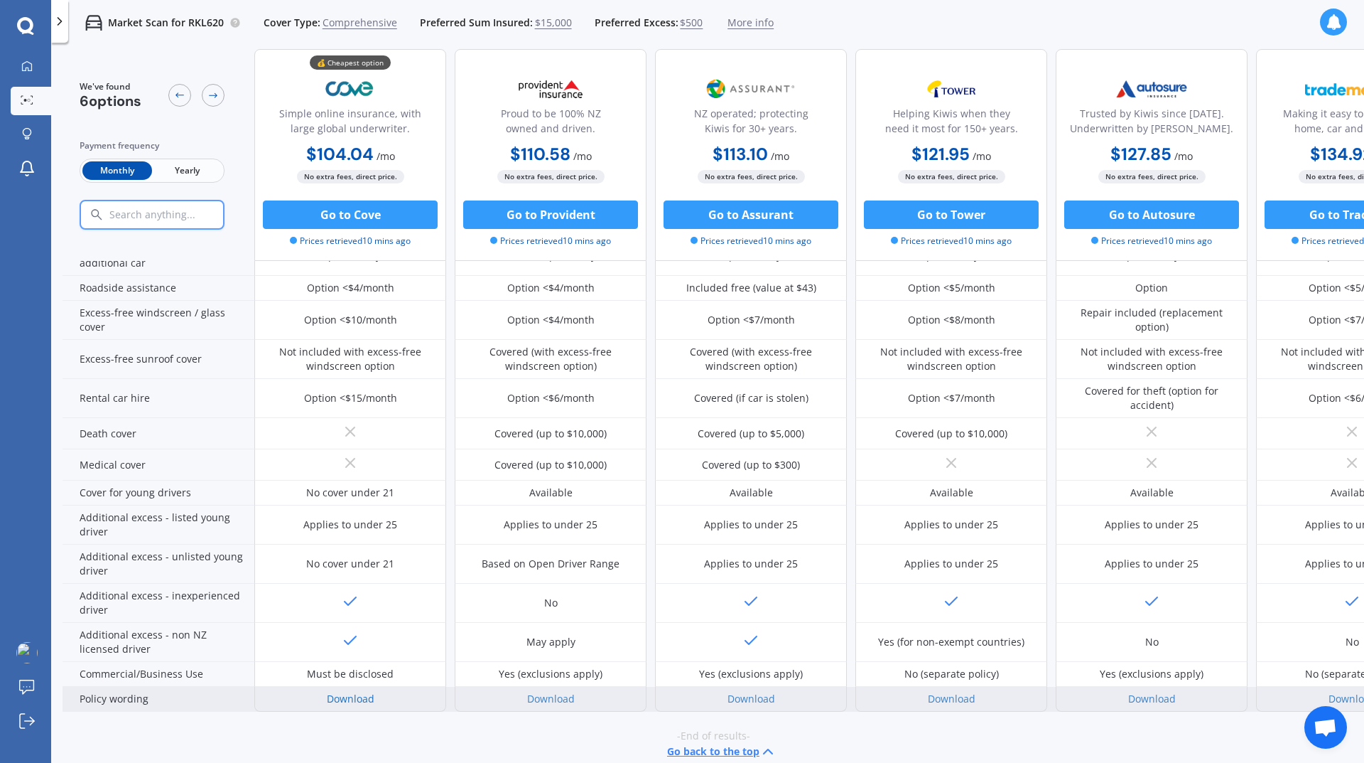
click at [355, 699] on link "Download" at bounding box center [351, 698] width 48 height 14
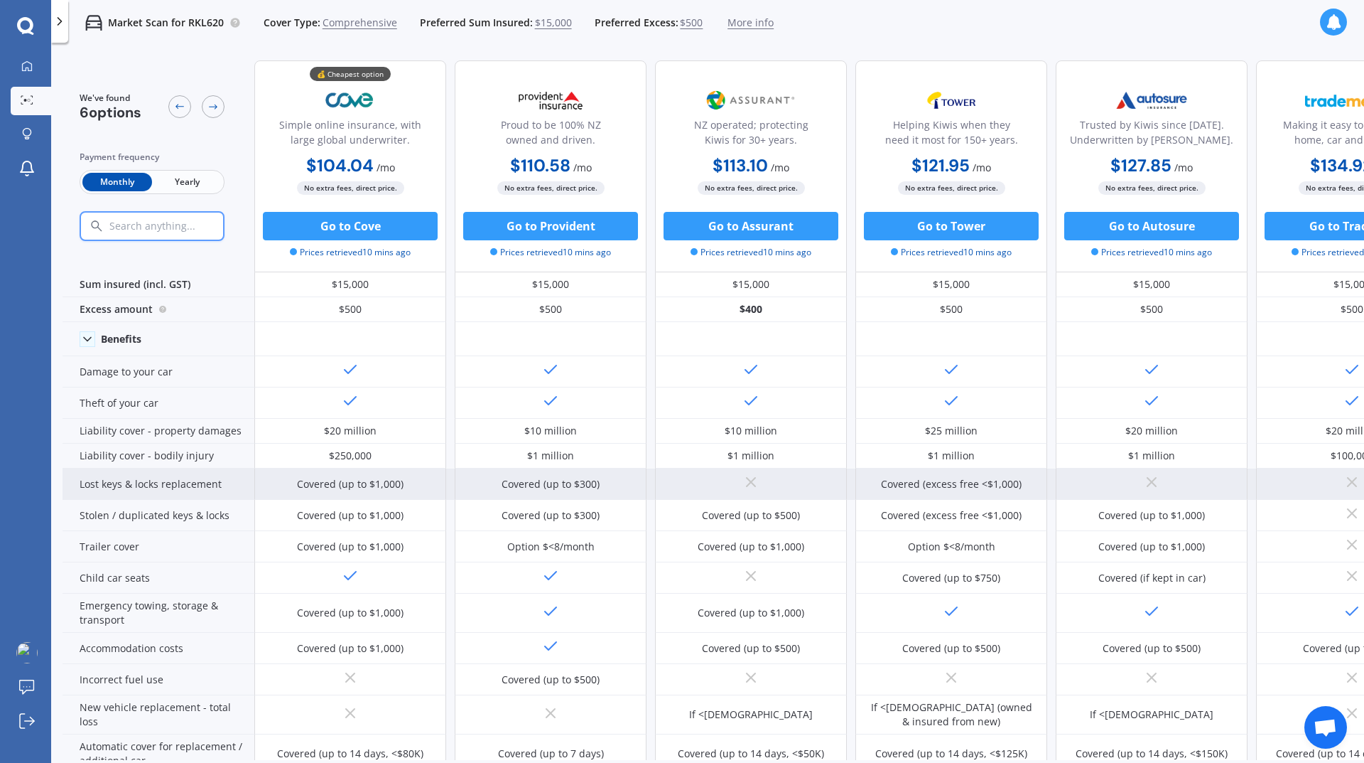
scroll to position [166, 0]
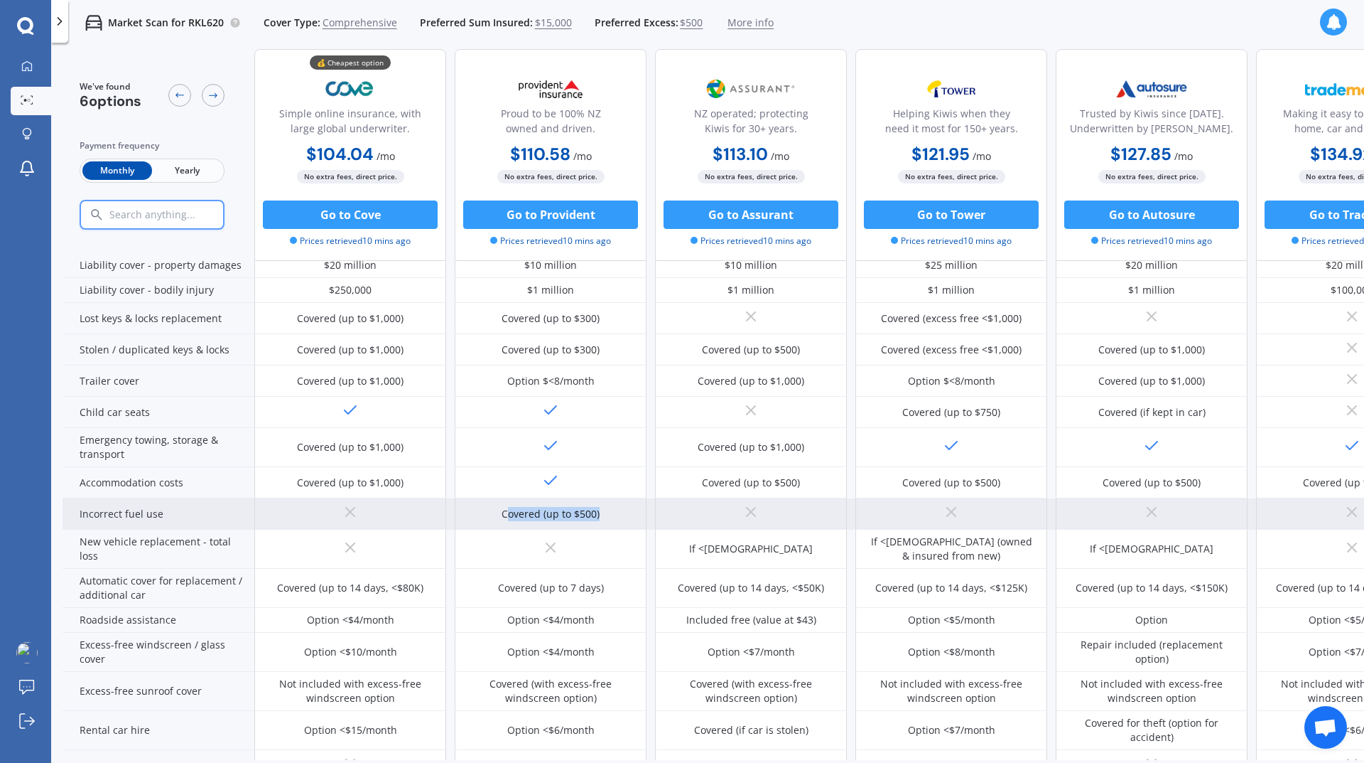
drag, startPoint x: 610, startPoint y: 512, endPoint x: 506, endPoint y: 512, distance: 104.5
click at [506, 512] on div "Covered (up to $500)" at bounding box center [551, 513] width 192 height 31
click at [626, 505] on div "Covered (up to $500)" at bounding box center [551, 513] width 192 height 31
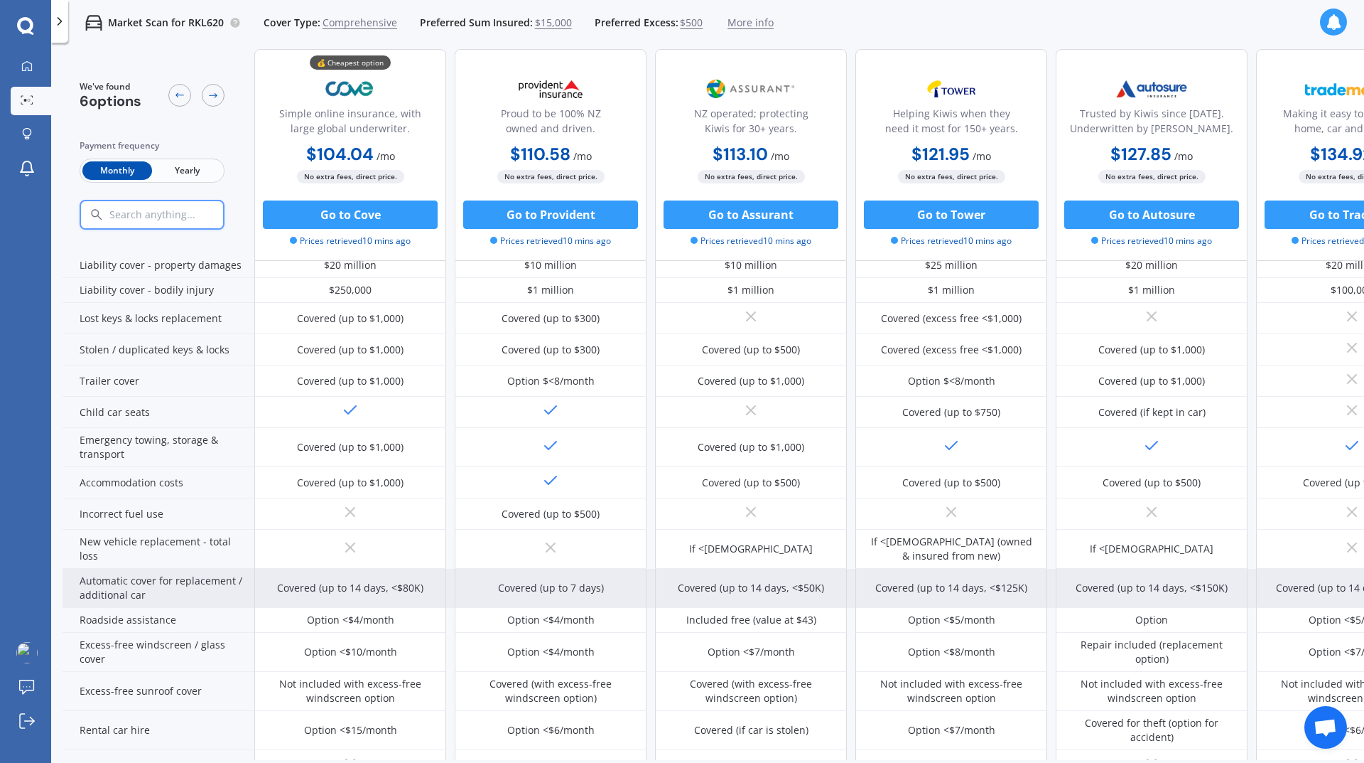
scroll to position [332, 0]
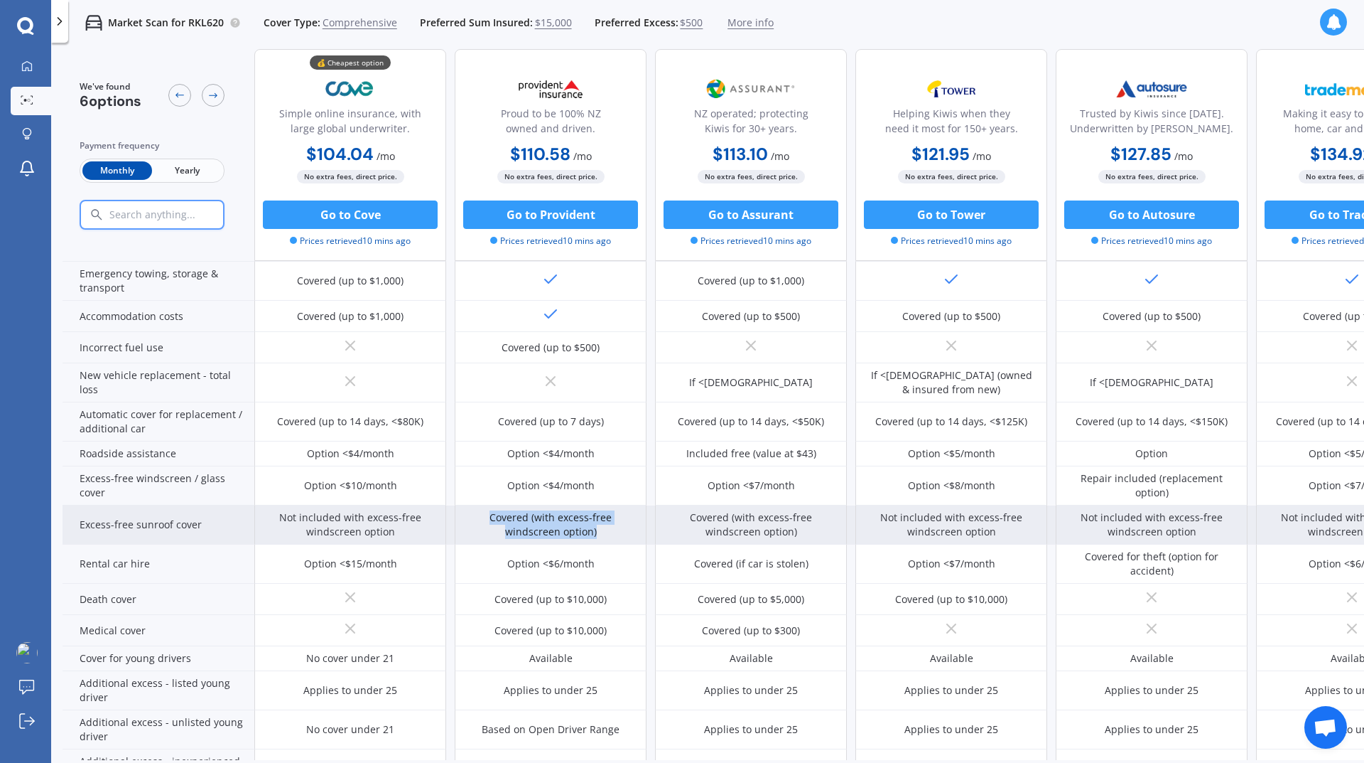
drag, startPoint x: 606, startPoint y: 529, endPoint x: 486, endPoint y: 520, distance: 120.5
click at [486, 520] on div "Covered (with excess-free windscreen option)" at bounding box center [550, 524] width 171 height 28
click at [583, 520] on div "Covered (with excess-free windscreen option)" at bounding box center [550, 524] width 171 height 28
click at [618, 530] on div "Covered (with excess-free windscreen option)" at bounding box center [550, 524] width 171 height 28
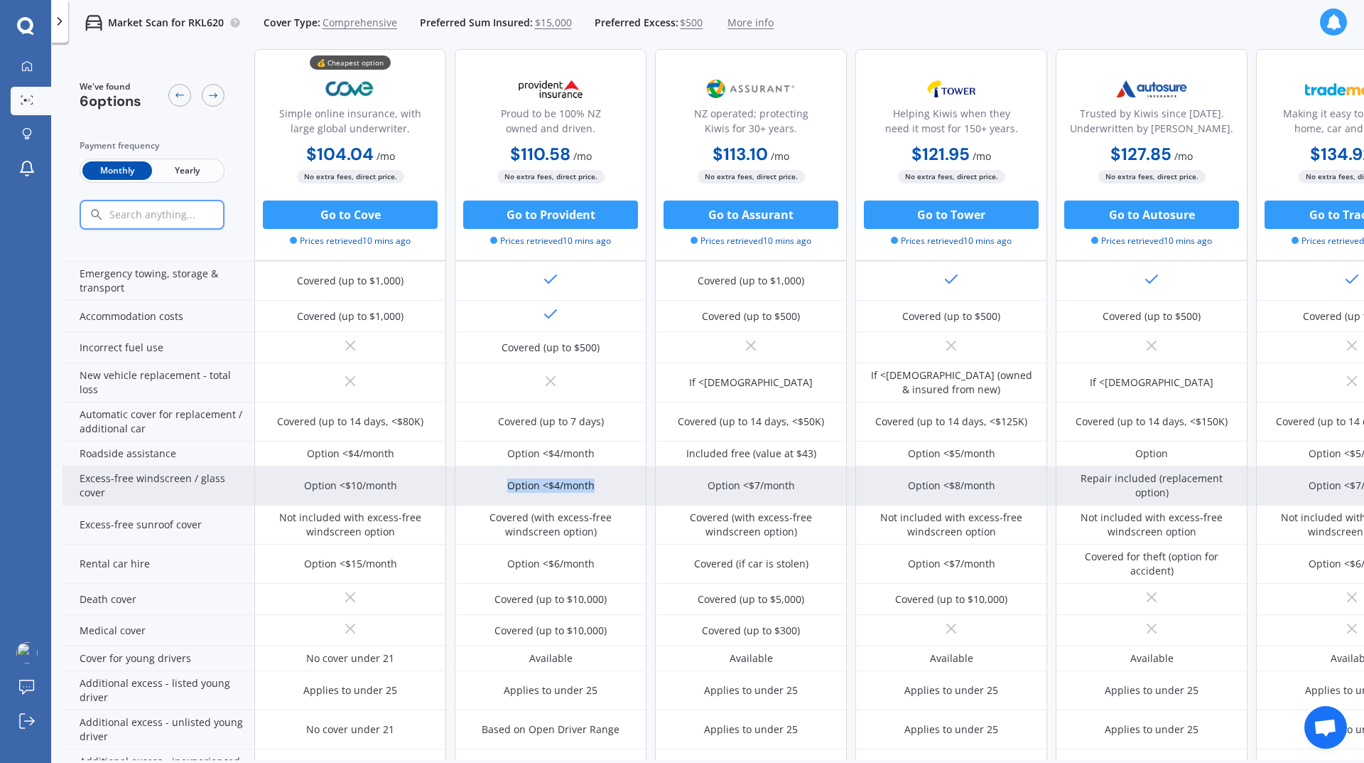
drag, startPoint x: 599, startPoint y: 485, endPoint x: 498, endPoint y: 487, distance: 100.9
click at [498, 487] on div "Option <$4/month" at bounding box center [551, 485] width 192 height 39
click at [603, 484] on div "Option <$4/month" at bounding box center [551, 485] width 192 height 39
click at [584, 484] on div "Option <$4/month" at bounding box center [550, 485] width 87 height 14
click at [581, 483] on div "Option <$4/month" at bounding box center [550, 485] width 87 height 14
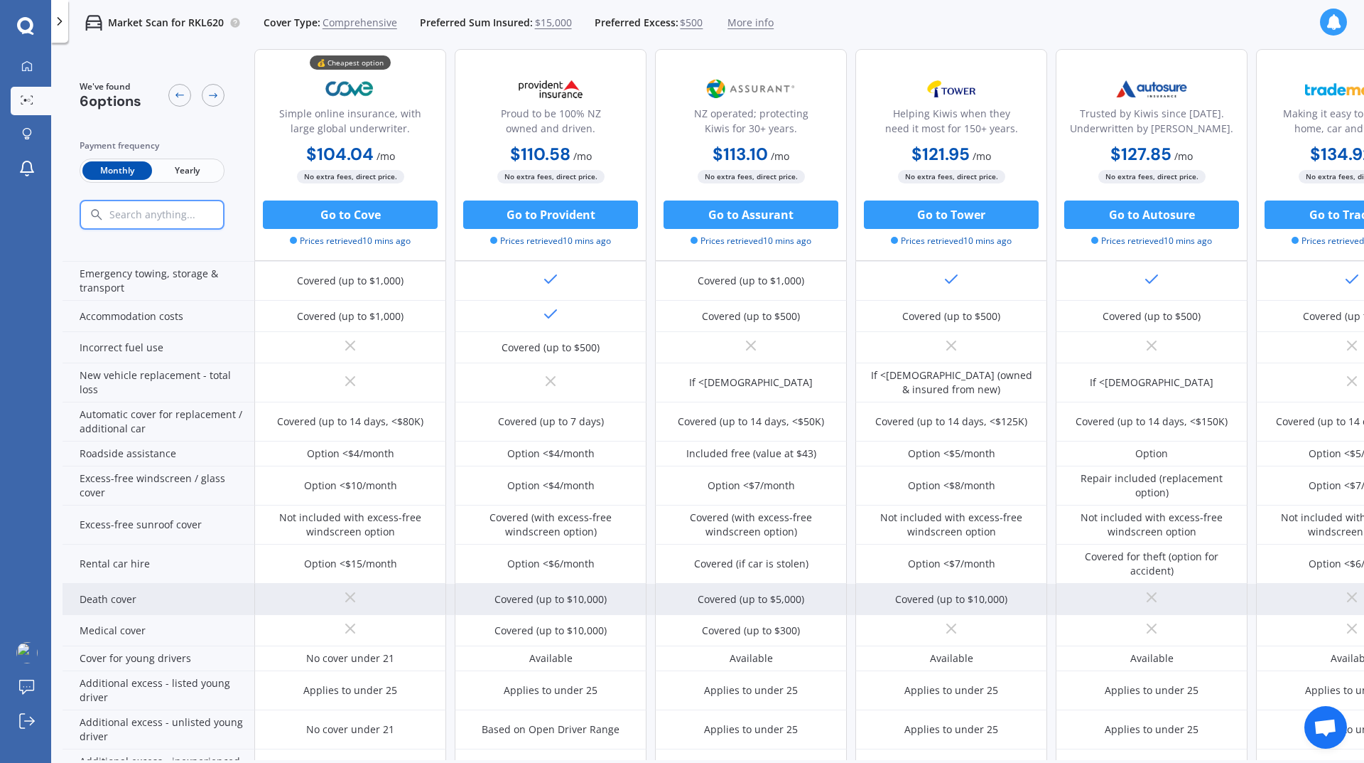
scroll to position [497, 0]
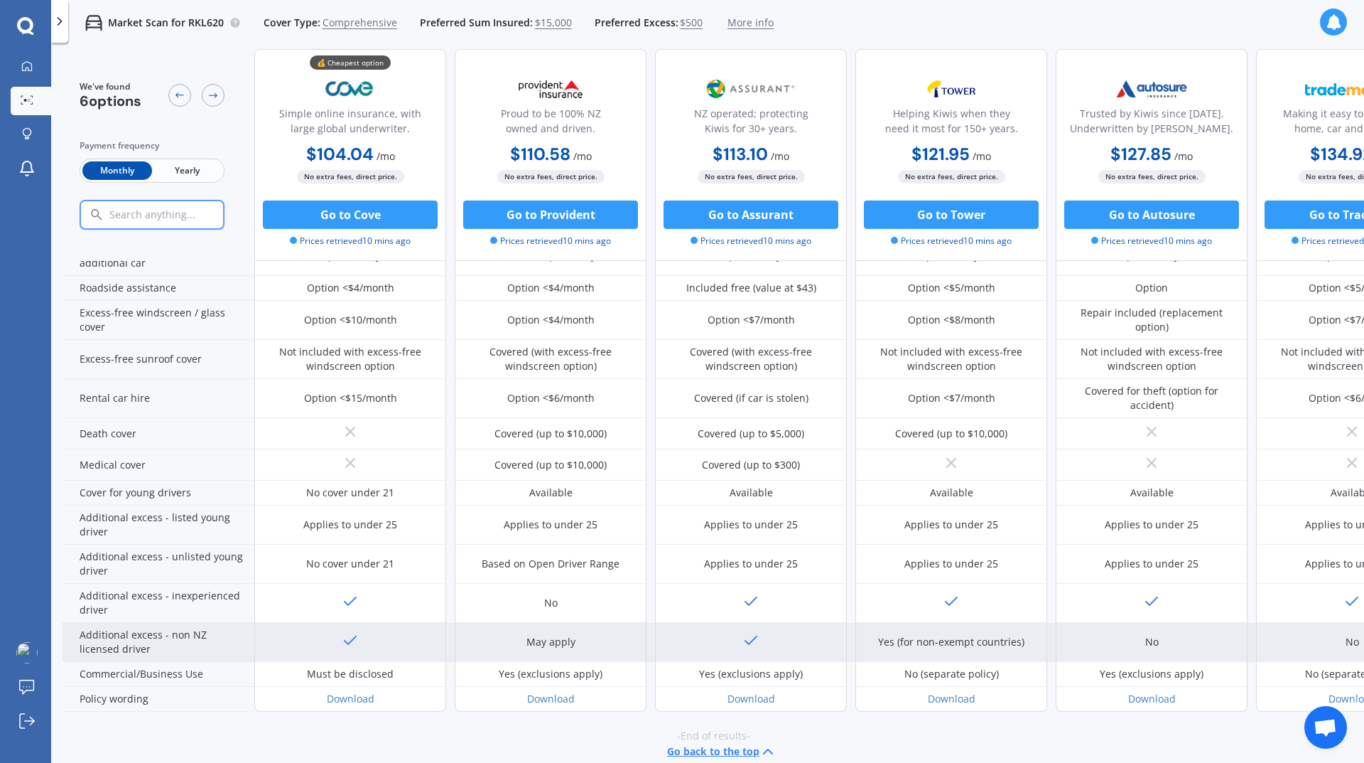
drag, startPoint x: 339, startPoint y: 642, endPoint x: 375, endPoint y: 645, distance: 35.6
click at [375, 645] on div at bounding box center [350, 642] width 192 height 39
drag, startPoint x: 586, startPoint y: 647, endPoint x: 517, endPoint y: 647, distance: 68.9
click at [517, 647] on div "May apply" at bounding box center [551, 642] width 192 height 39
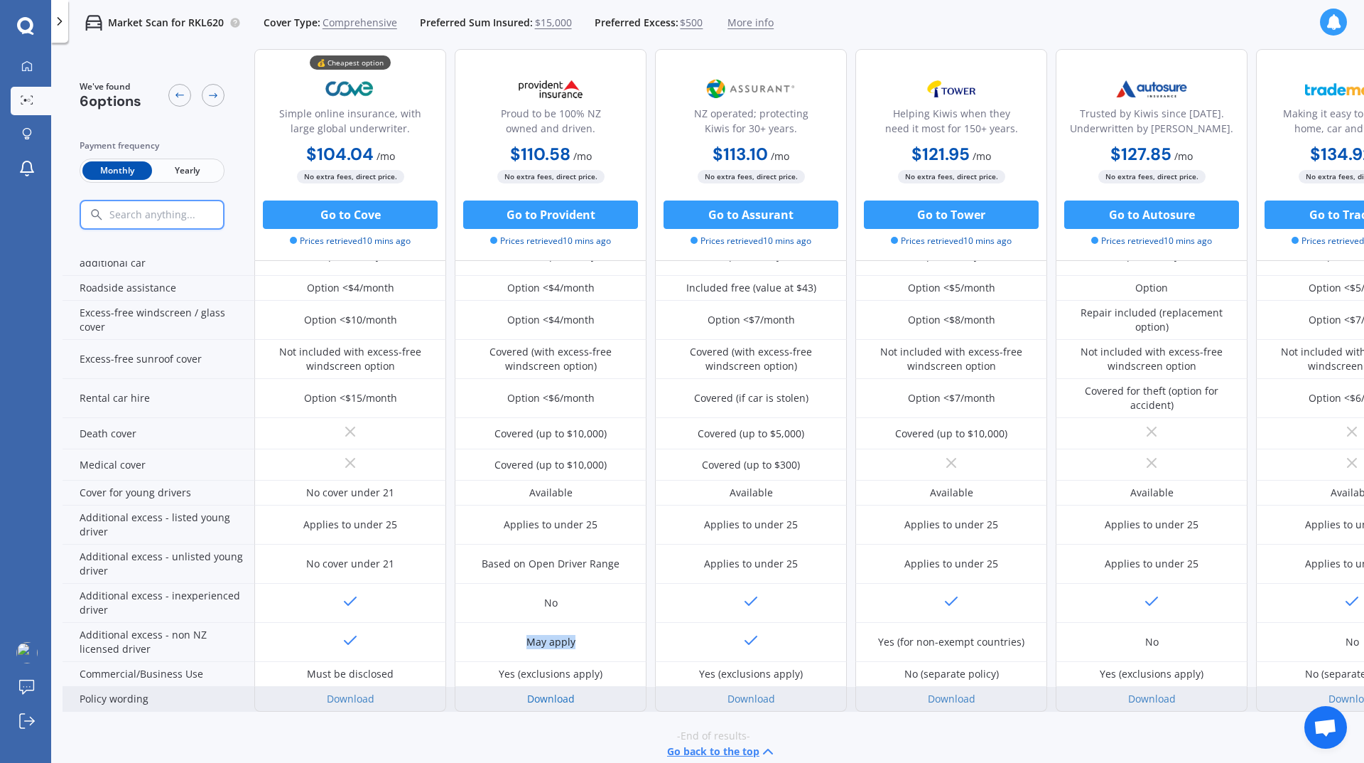
click at [551, 696] on link "Download" at bounding box center [551, 698] width 48 height 14
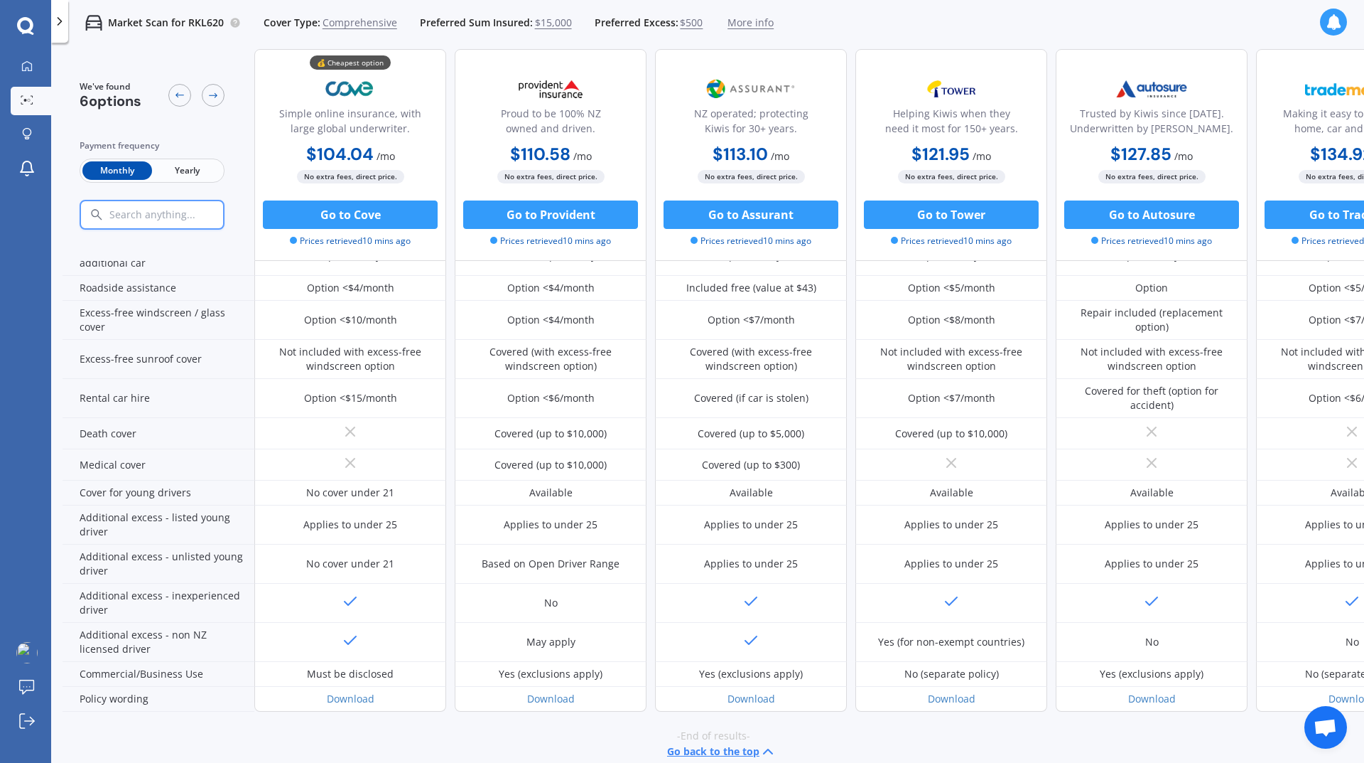
click at [346, 26] on span "Comprehensive" at bounding box center [360, 23] width 75 height 14
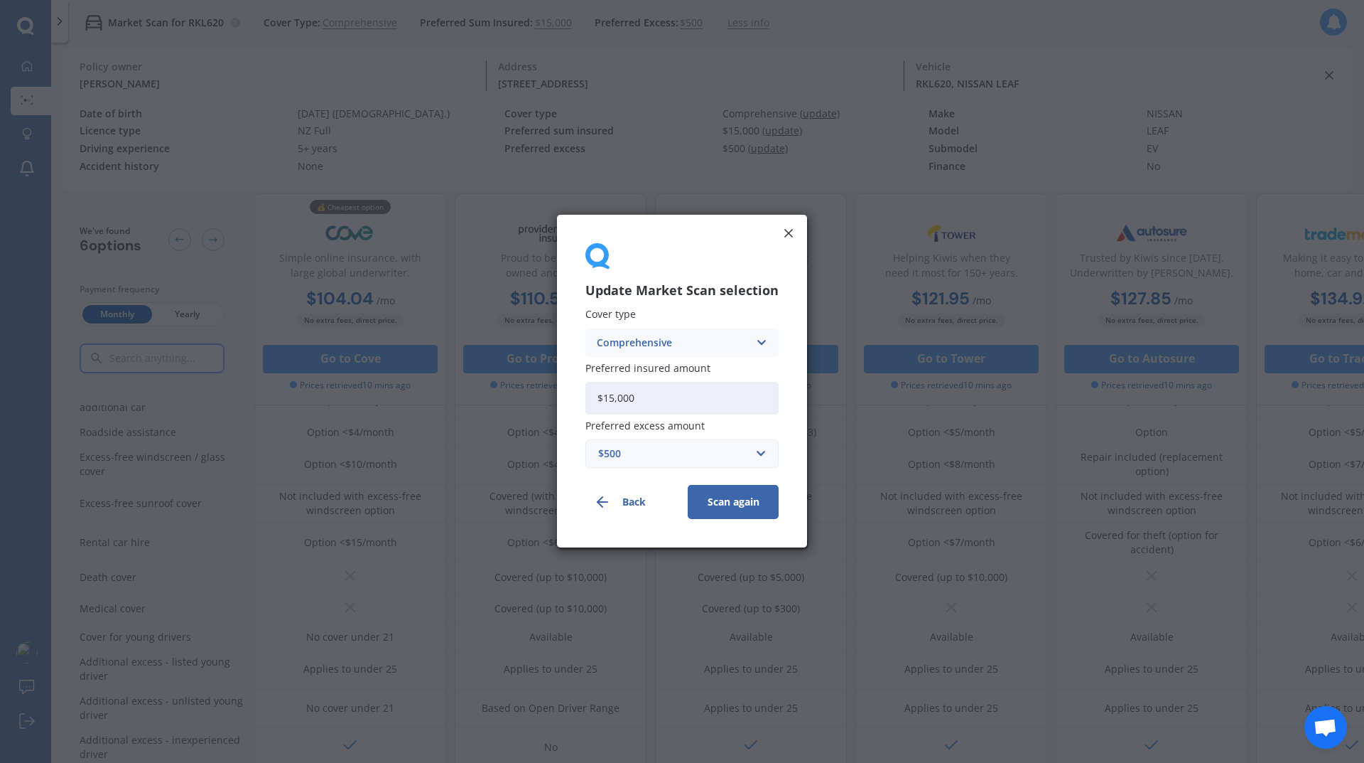
click at [718, 345] on div "Comprehensive" at bounding box center [673, 343] width 152 height 16
click at [727, 397] on div "Third Party, Fire & Theft" at bounding box center [682, 396] width 192 height 26
click at [718, 502] on button "Scan again" at bounding box center [733, 502] width 91 height 34
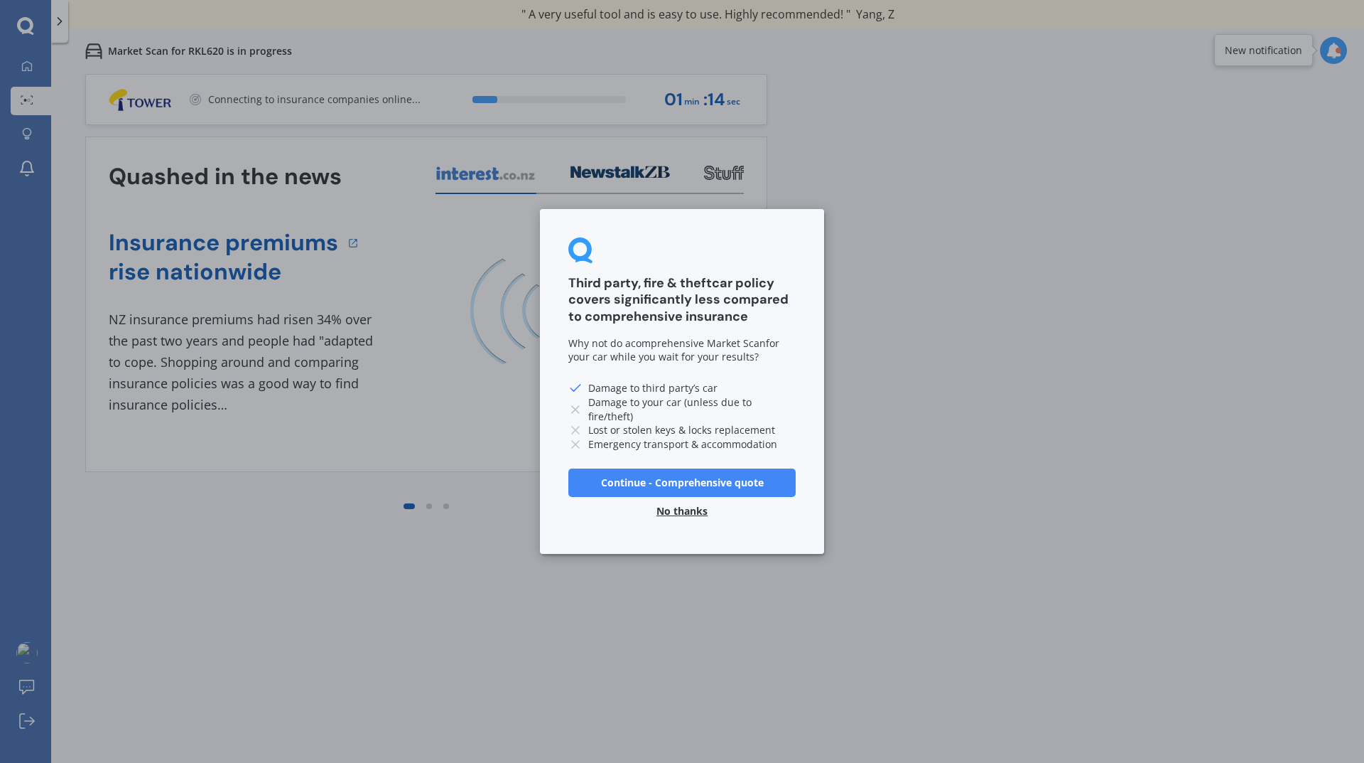
click at [674, 511] on button "No thanks" at bounding box center [682, 511] width 68 height 28
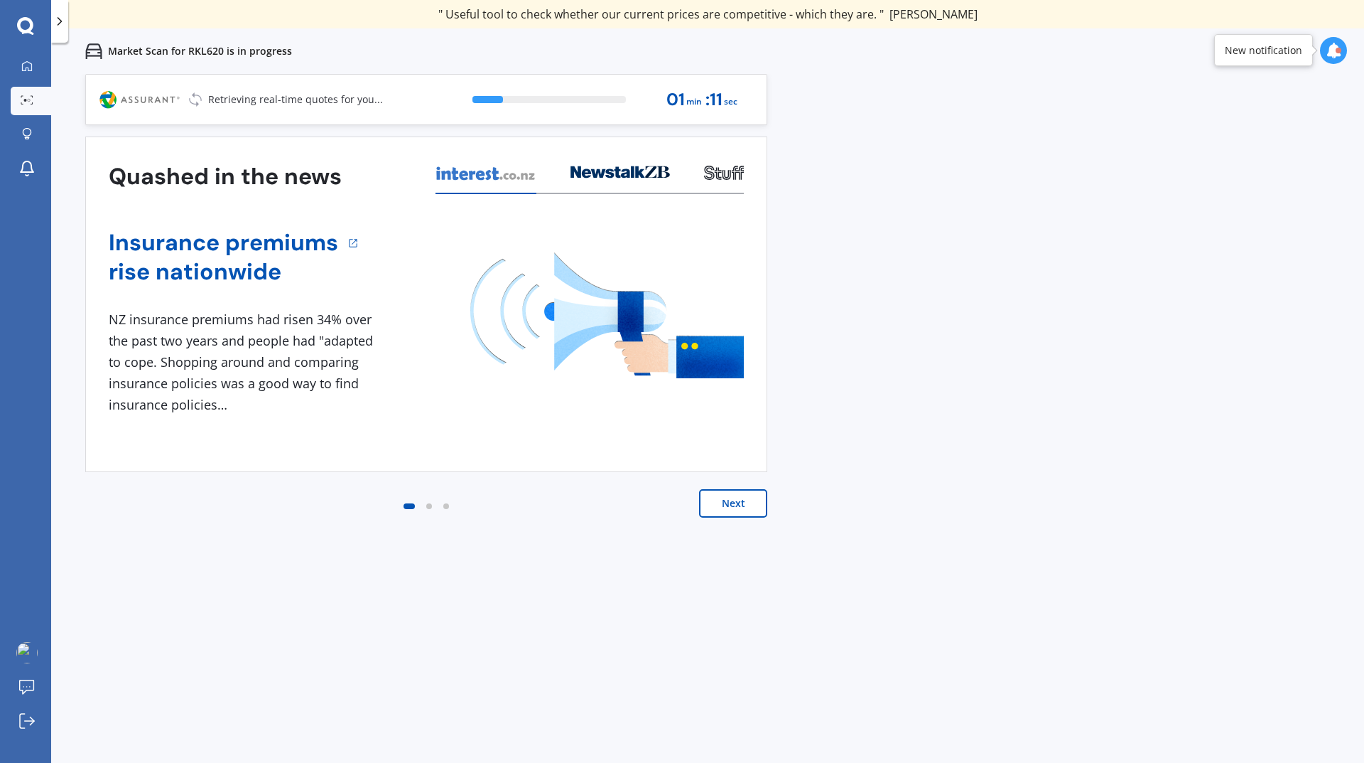
click at [428, 505] on div at bounding box center [429, 506] width 6 height 6
click at [752, 500] on button "Next" at bounding box center [733, 503] width 68 height 28
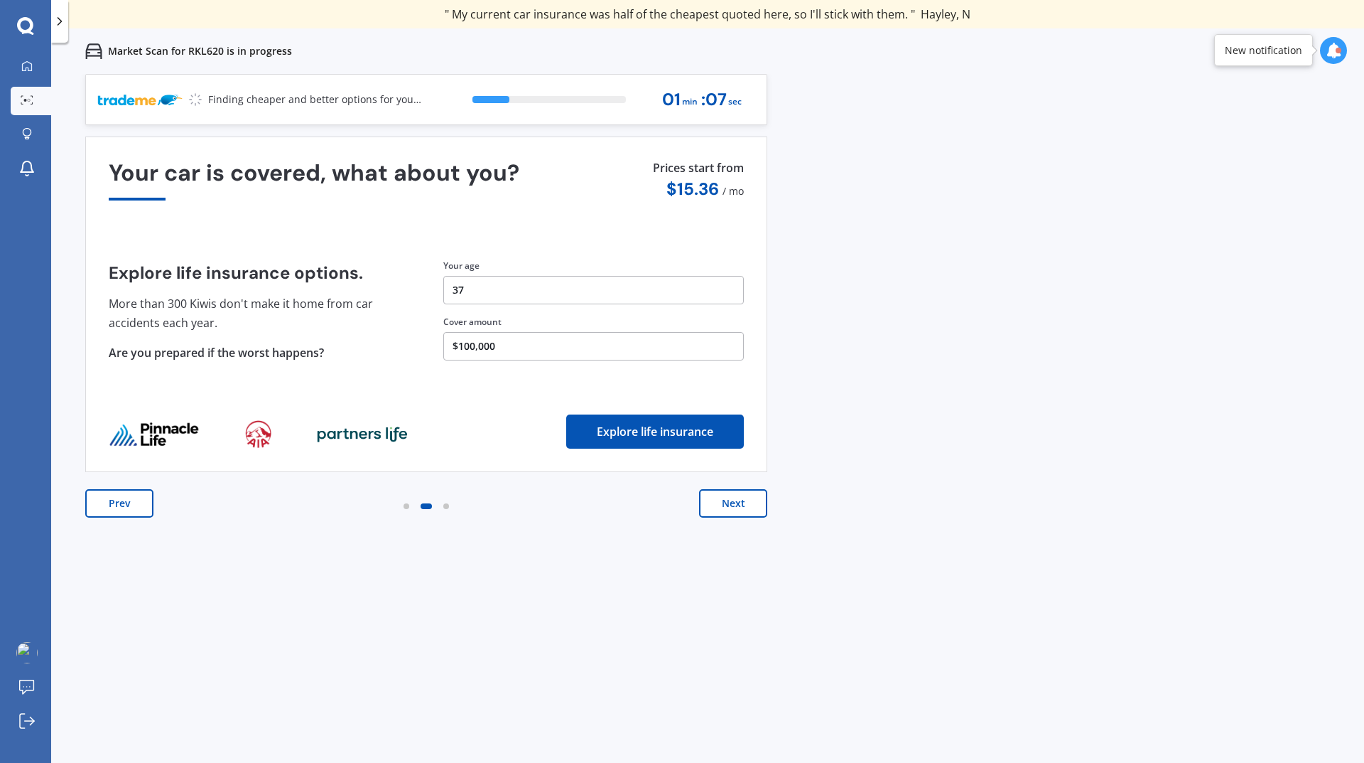
click at [752, 500] on button "Next" at bounding box center [733, 503] width 68 height 28
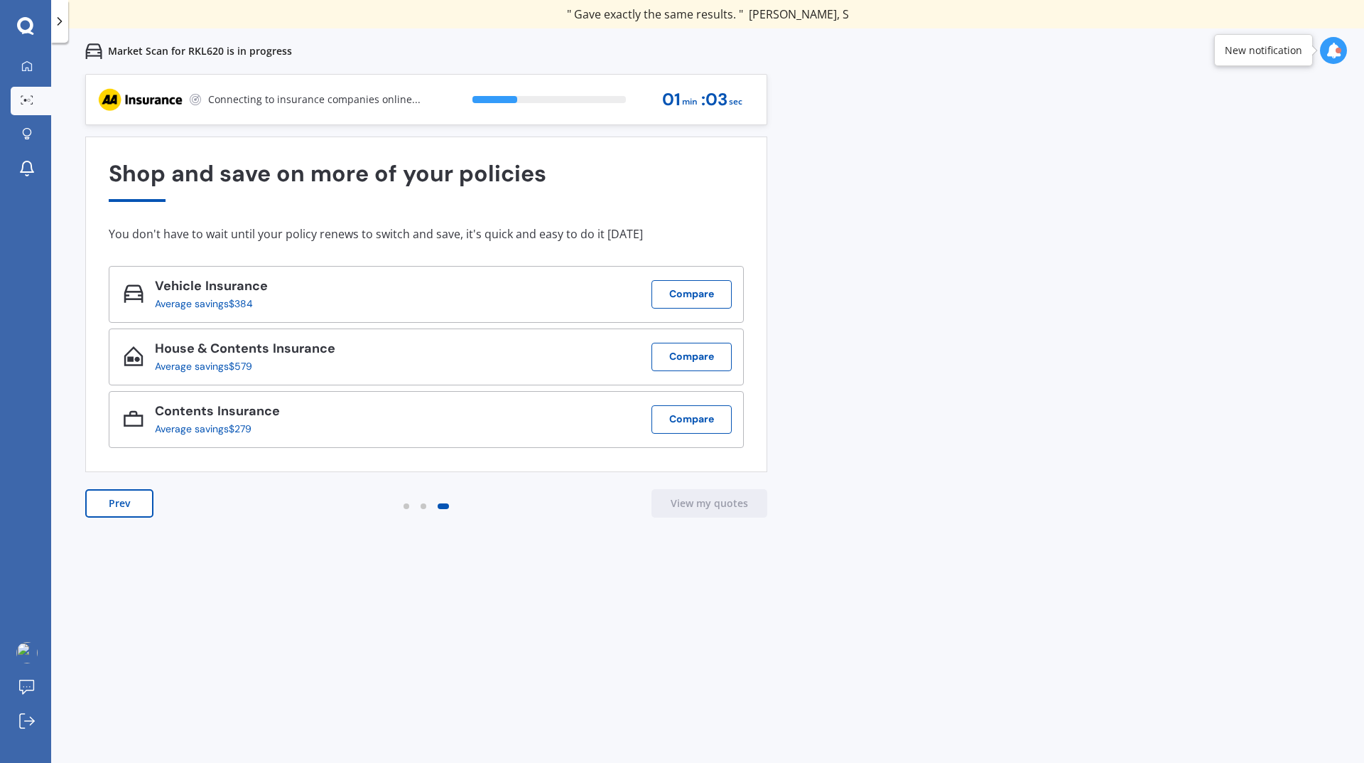
click at [112, 507] on button "Prev" at bounding box center [119, 503] width 68 height 28
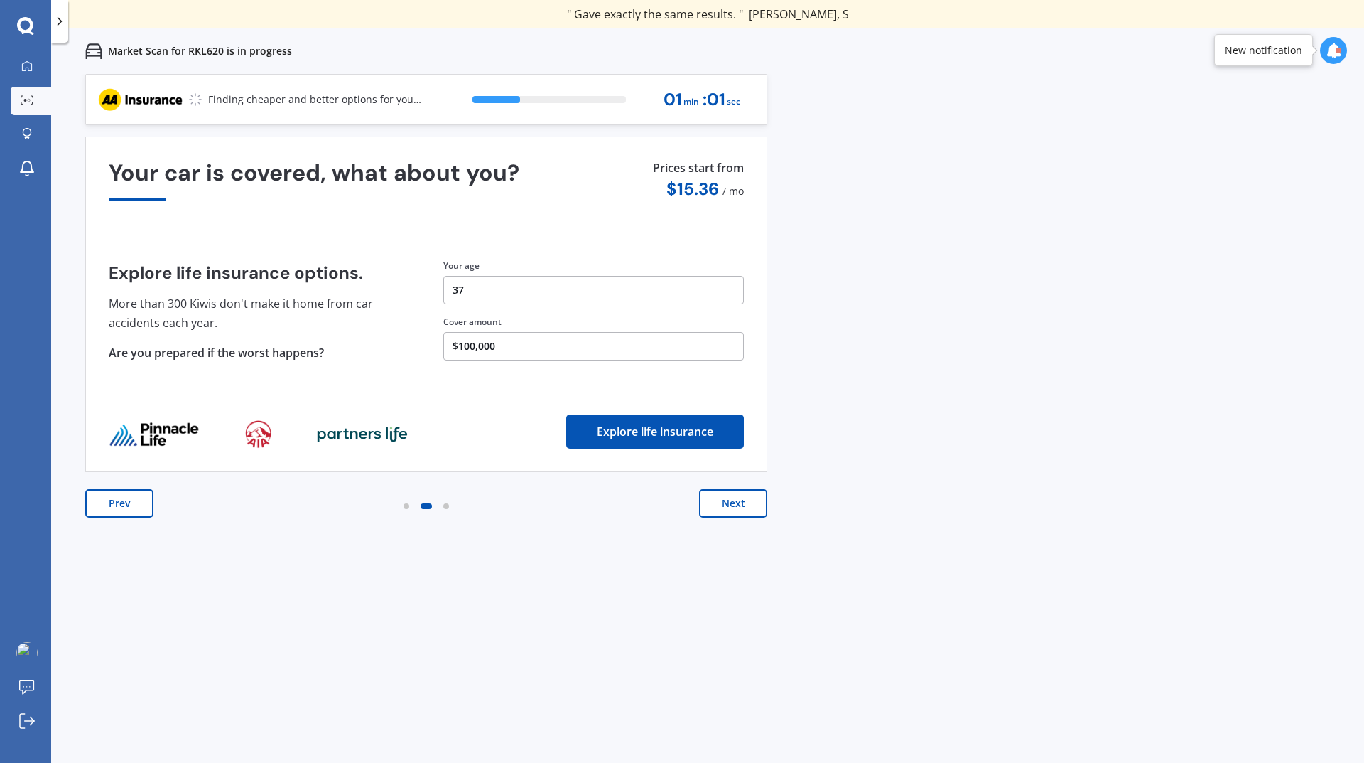
click at [112, 506] on button "Prev" at bounding box center [119, 503] width 68 height 28
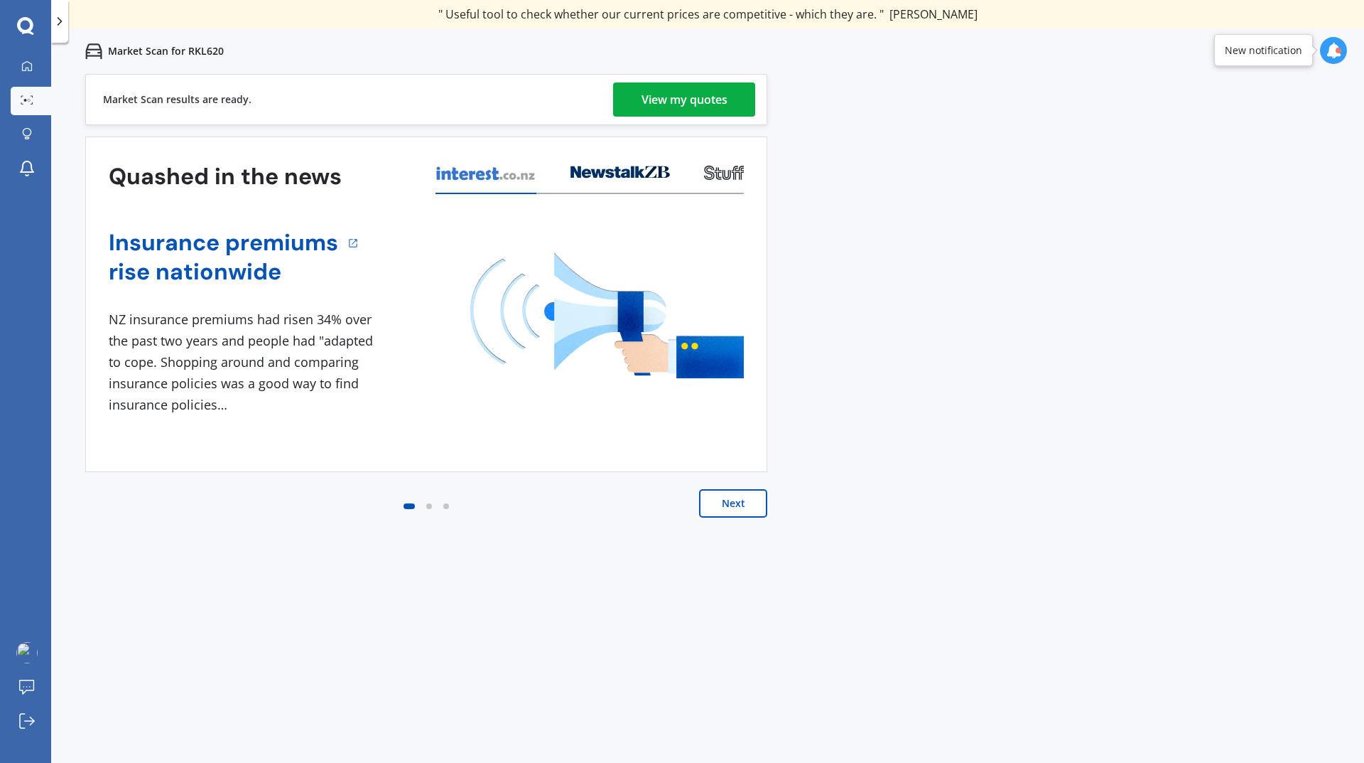
click at [697, 103] on div "View my quotes" at bounding box center [685, 99] width 86 height 34
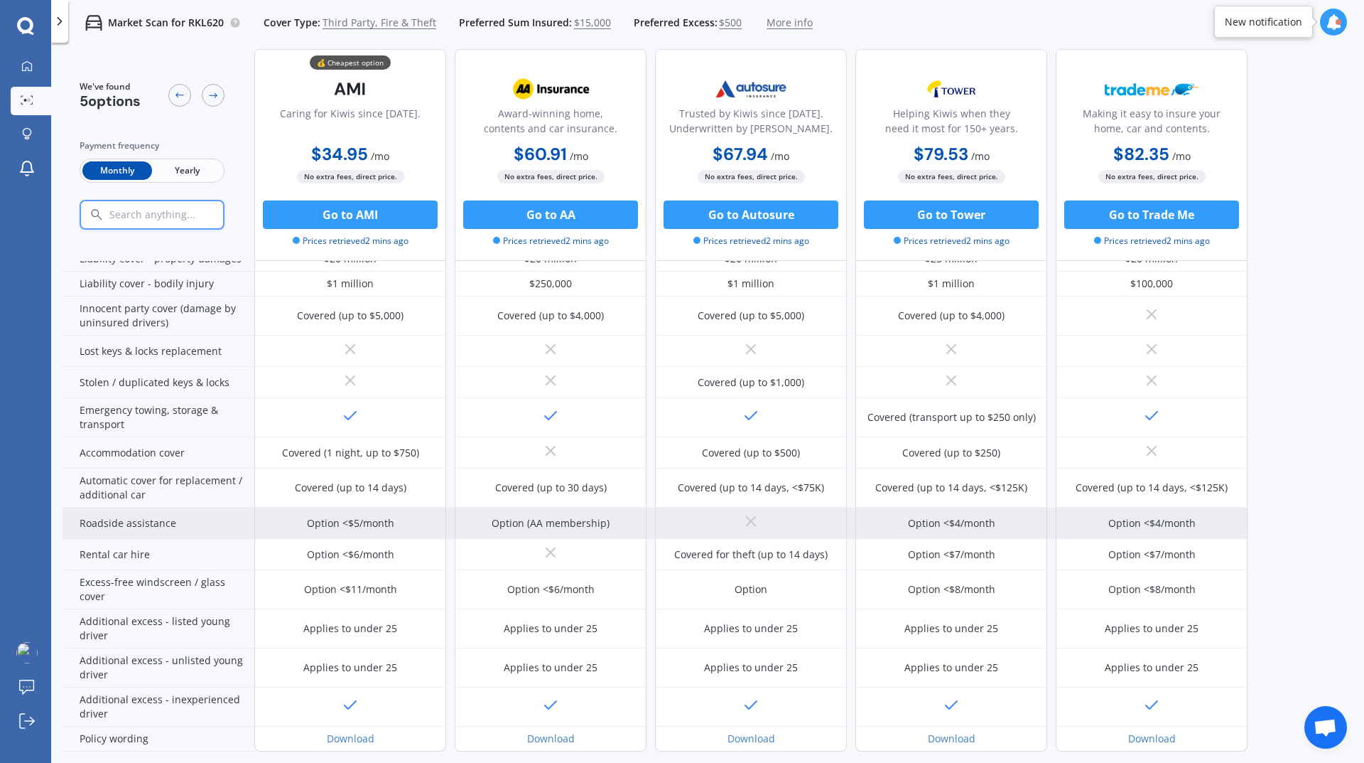
scroll to position [222, 0]
